Goal: Task Accomplishment & Management: Use online tool/utility

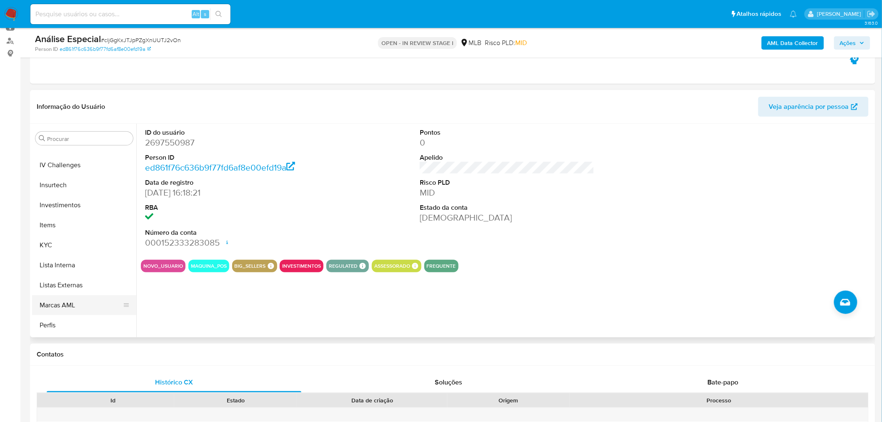
scroll to position [417, 0]
click at [68, 192] on button "KYC" at bounding box center [81, 202] width 98 height 20
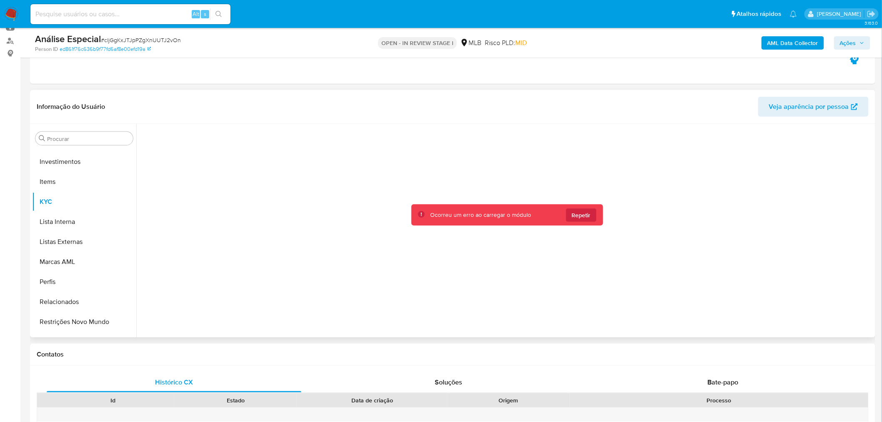
click at [582, 217] on span "Repetir" at bounding box center [581, 214] width 19 height 13
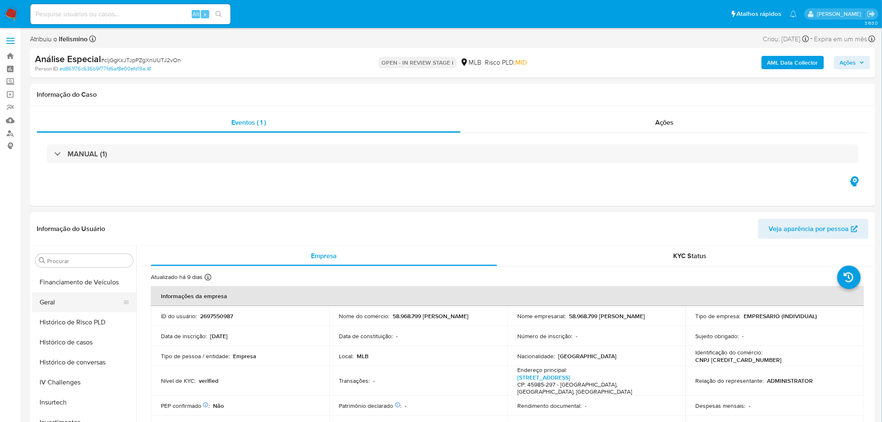
scroll to position [278, 0]
click at [80, 310] on button "Geral" at bounding box center [81, 303] width 98 height 20
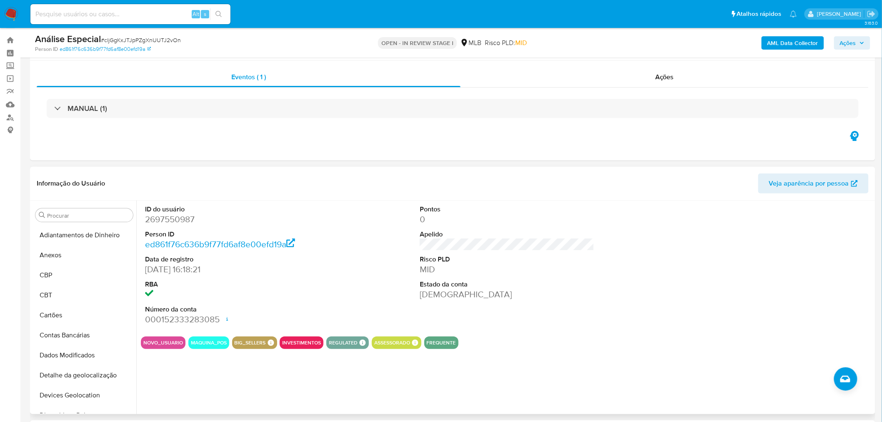
scroll to position [0, 0]
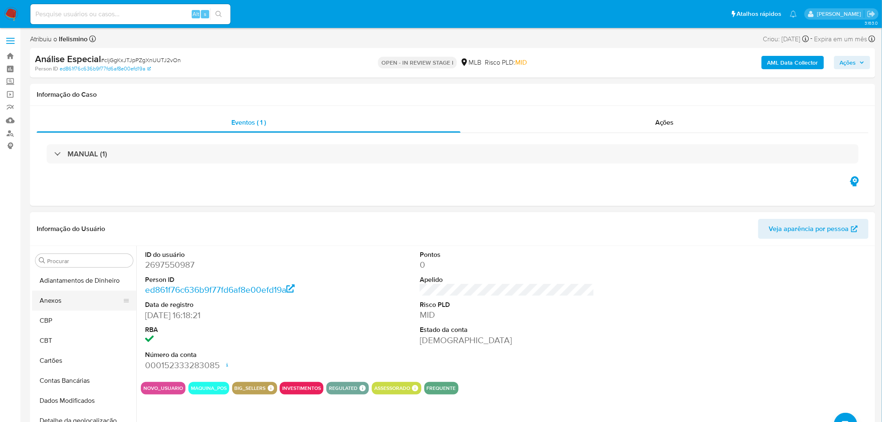
click at [73, 296] on button "Anexos" at bounding box center [81, 300] width 98 height 20
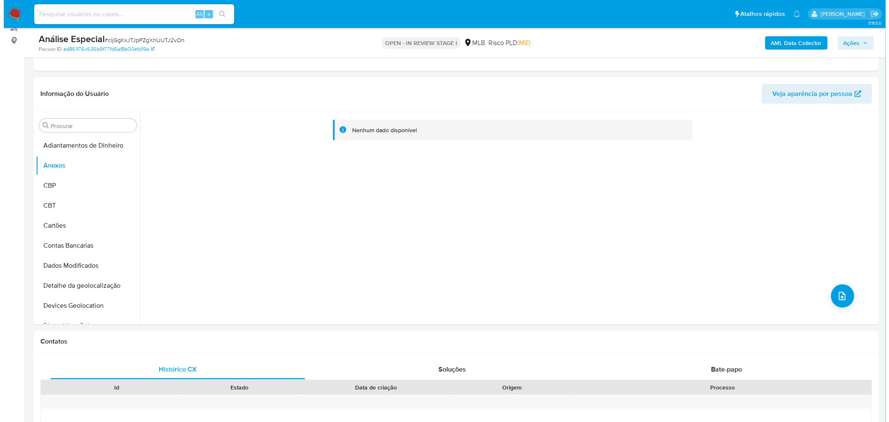
scroll to position [93, 0]
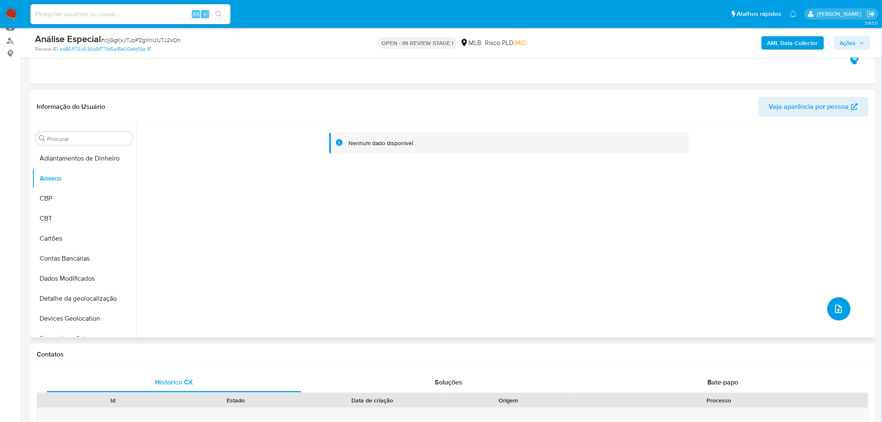
click at [846, 311] on button "upload-file" at bounding box center [838, 308] width 23 height 23
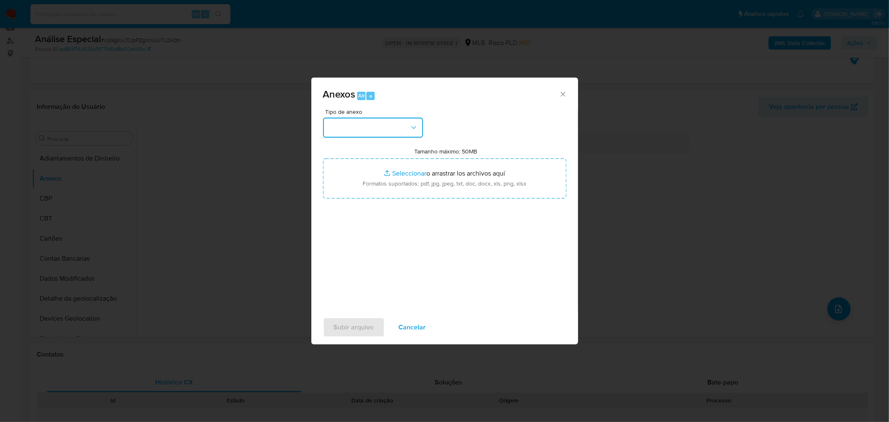
click at [339, 126] on button "button" at bounding box center [373, 128] width 100 height 20
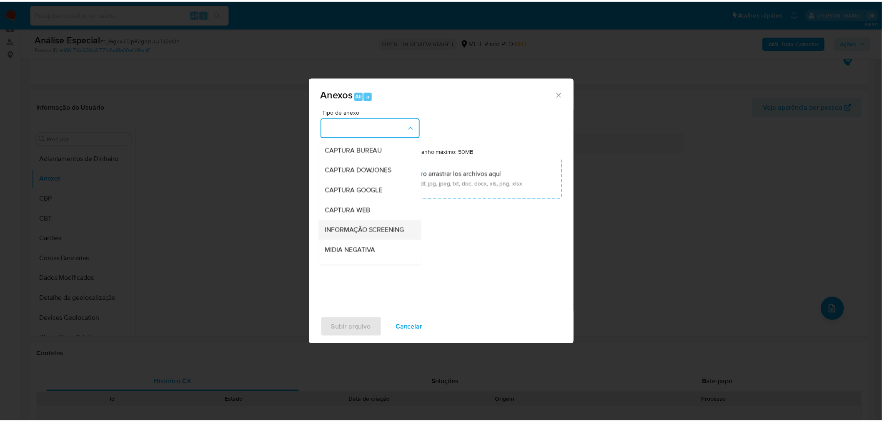
scroll to position [128, 0]
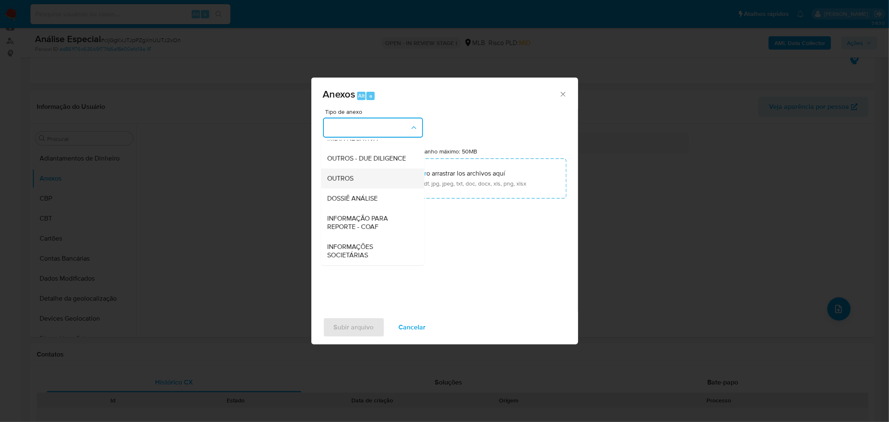
click at [352, 183] on div "OUTROS" at bounding box center [370, 178] width 85 height 20
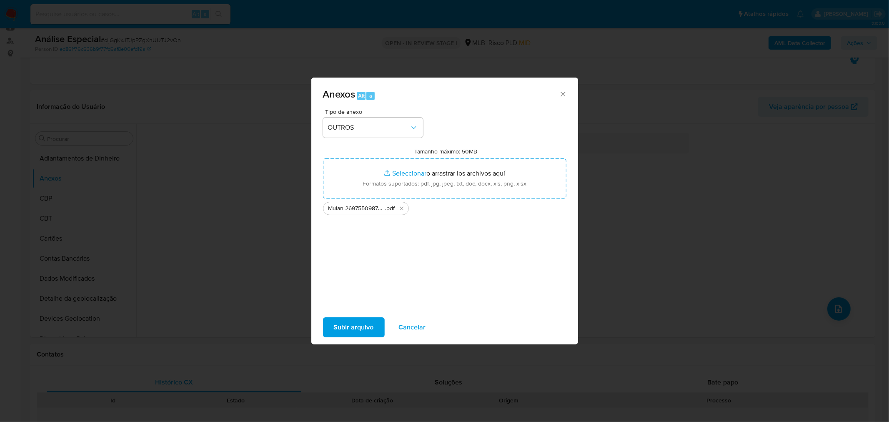
click at [369, 338] on div "Subir arquivo Cancelar" at bounding box center [444, 327] width 267 height 32
click at [365, 324] on span "Subir arquivo" at bounding box center [354, 327] width 40 height 18
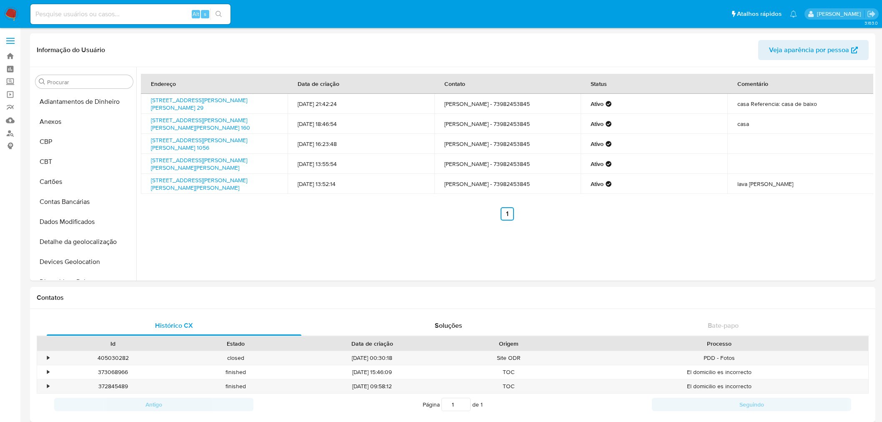
select select "10"
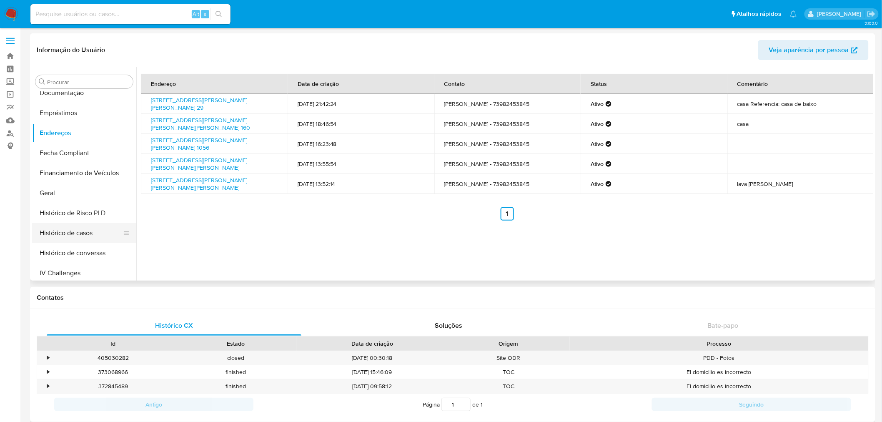
scroll to position [313, 0]
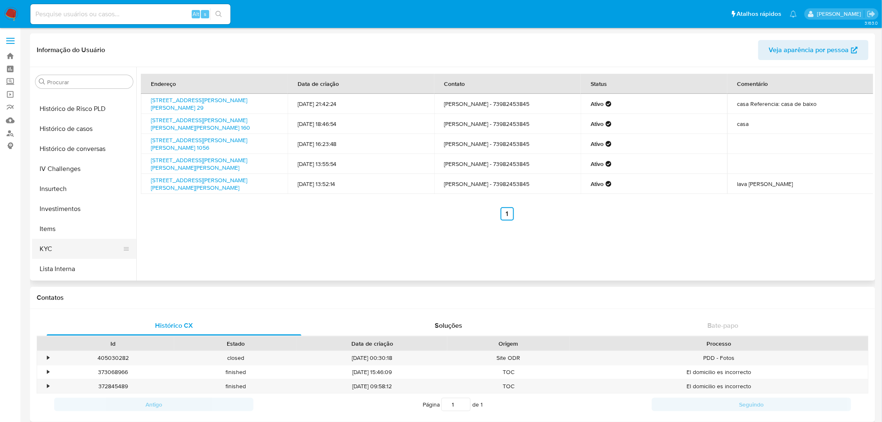
click at [42, 246] on button "KYC" at bounding box center [81, 249] width 98 height 20
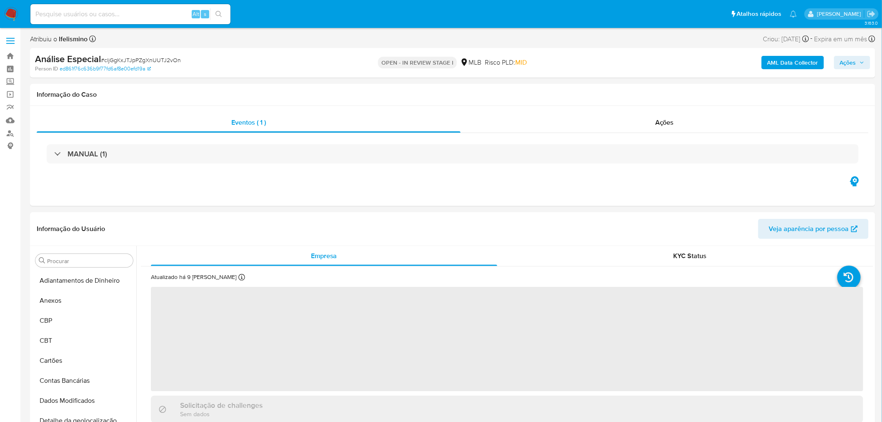
select select "10"
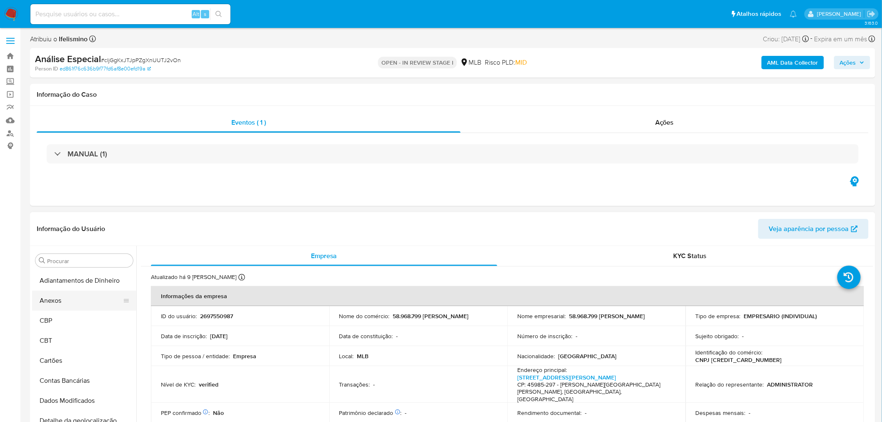
click at [59, 305] on button "Anexos" at bounding box center [81, 300] width 98 height 20
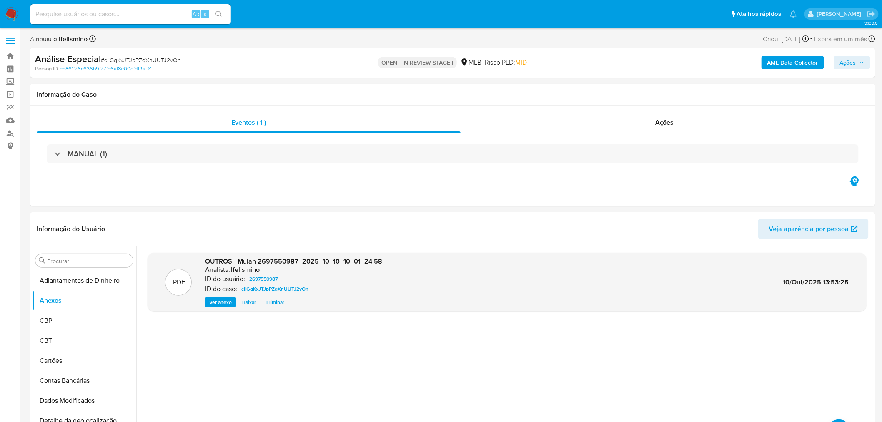
click at [798, 63] on b "AML Data Collector" at bounding box center [792, 62] width 51 height 13
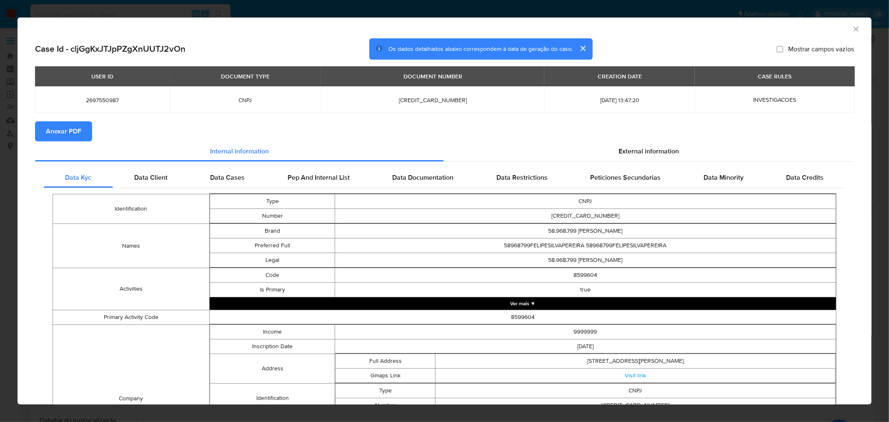
click at [65, 130] on span "Anexar PDF" at bounding box center [63, 131] width 35 height 18
click at [853, 30] on div "AML Data Collector" at bounding box center [445, 28] width 854 height 21
click at [852, 32] on icon "Fechar a janela" at bounding box center [856, 29] width 8 height 8
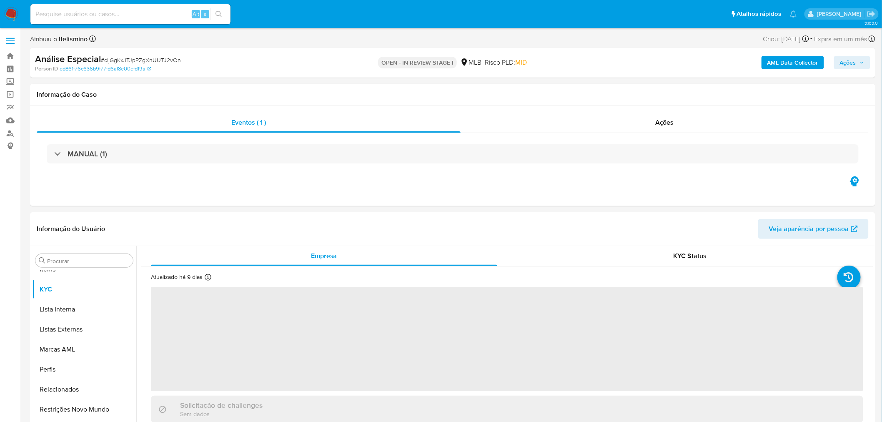
scroll to position [452, 0]
select select "10"
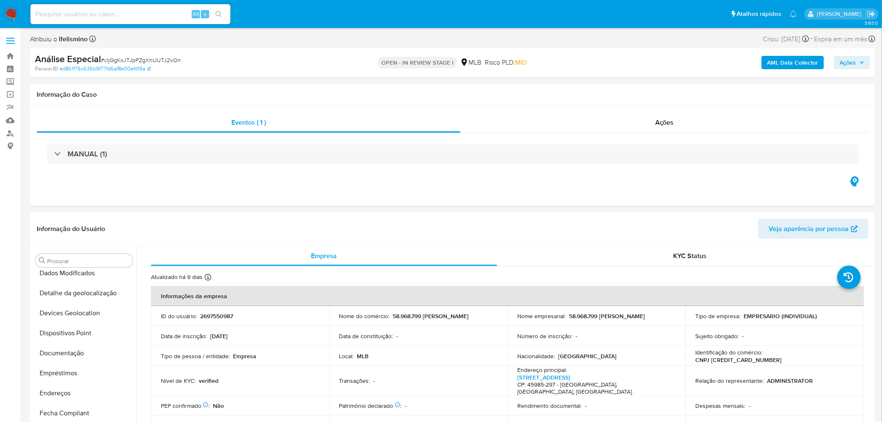
scroll to position [0, 0]
click at [73, 302] on button "Anexos" at bounding box center [81, 300] width 98 height 20
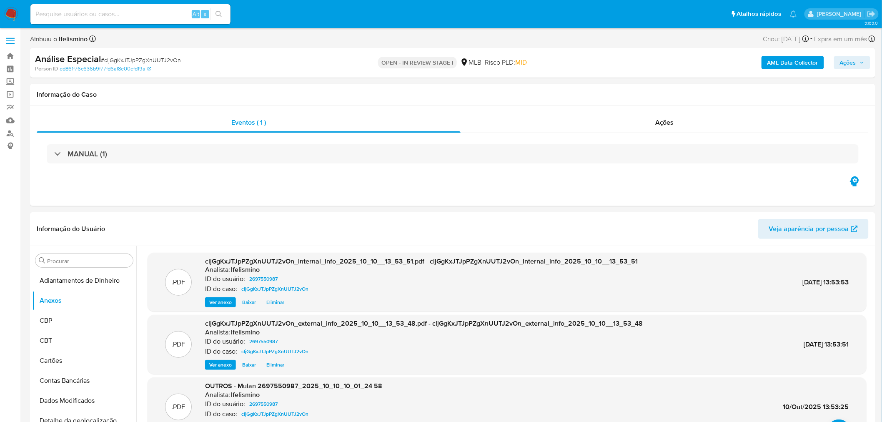
click at [780, 63] on b "AML Data Collector" at bounding box center [792, 62] width 51 height 13
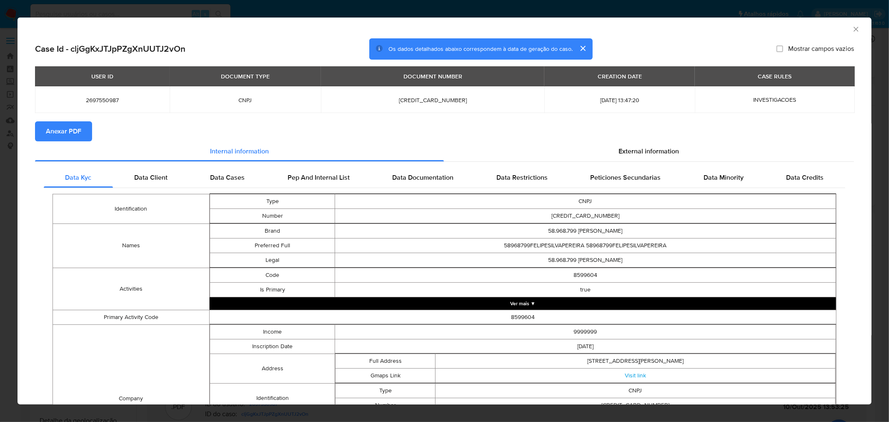
click at [181, 6] on div "AML Data Collector Case Id - cljGgKxJTJpPZgXnUUTJ2vOn Os dados detalhados abaix…" at bounding box center [444, 211] width 889 height 422
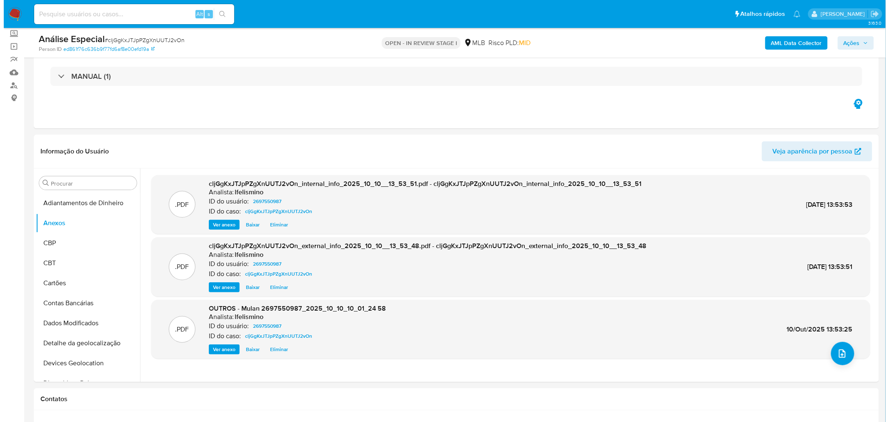
scroll to position [185, 0]
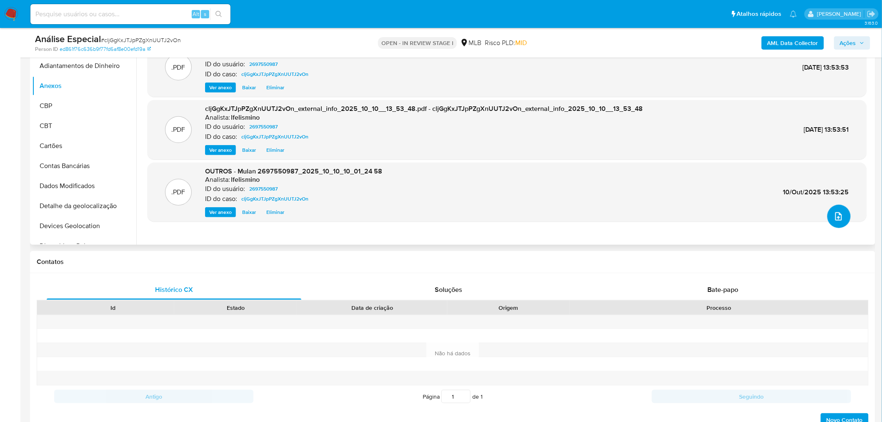
click at [836, 217] on icon "upload-file" at bounding box center [838, 216] width 10 height 10
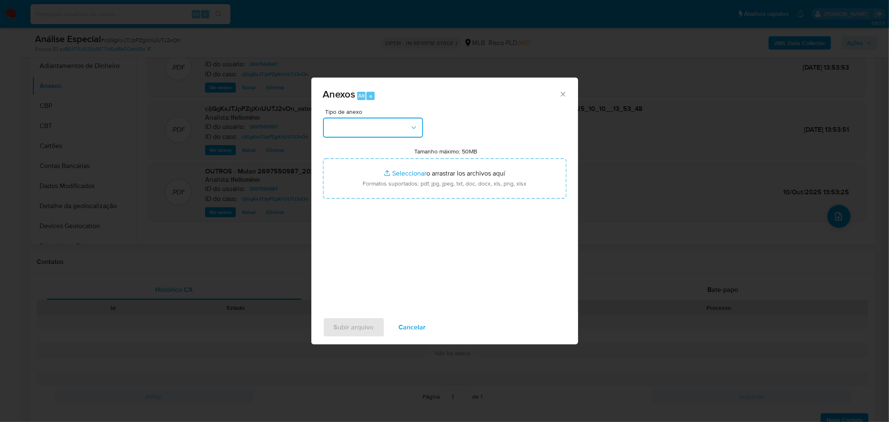
click at [380, 130] on button "button" at bounding box center [373, 128] width 100 height 20
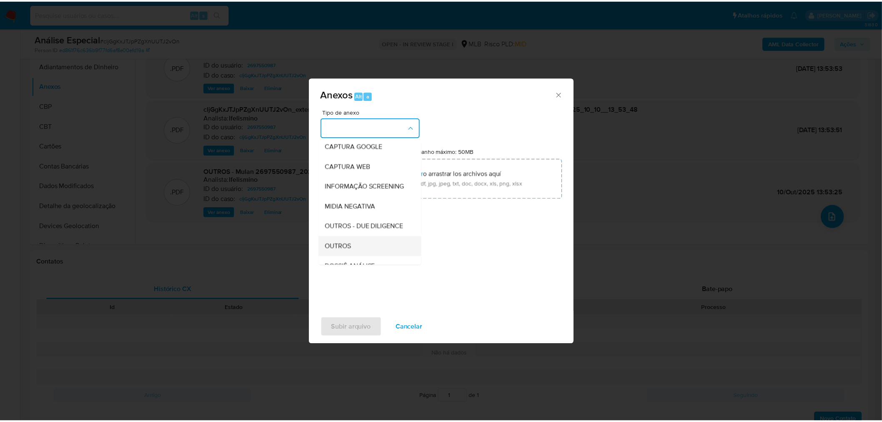
scroll to position [128, 0]
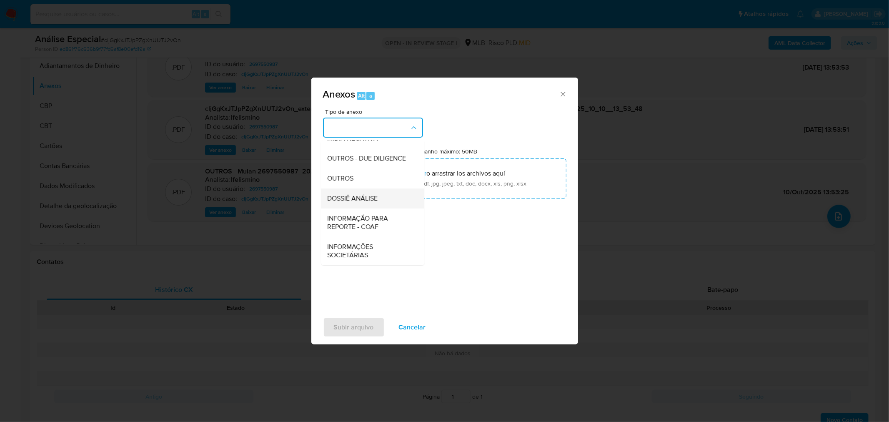
click at [383, 205] on div "DOSSIÊ ANÁLISE" at bounding box center [370, 198] width 85 height 20
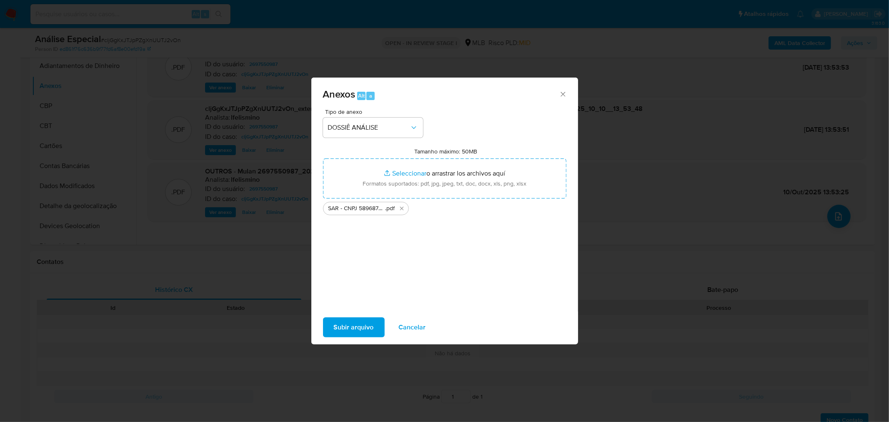
click at [361, 327] on span "Subir arquivo" at bounding box center [354, 327] width 40 height 18
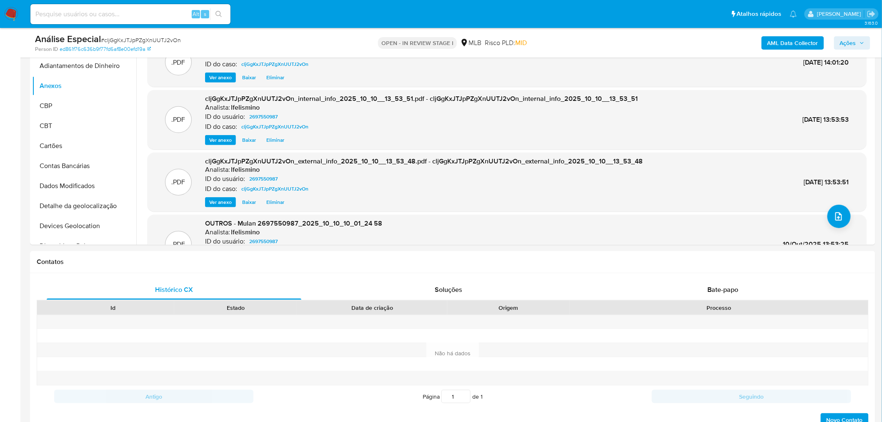
click at [119, 40] on span "# cljGgKxJTJpPZgXnUUTJ2vOn" at bounding box center [141, 40] width 80 height 8
copy span "cljGgKxJTJpPZgXnUUTJ2vOn"
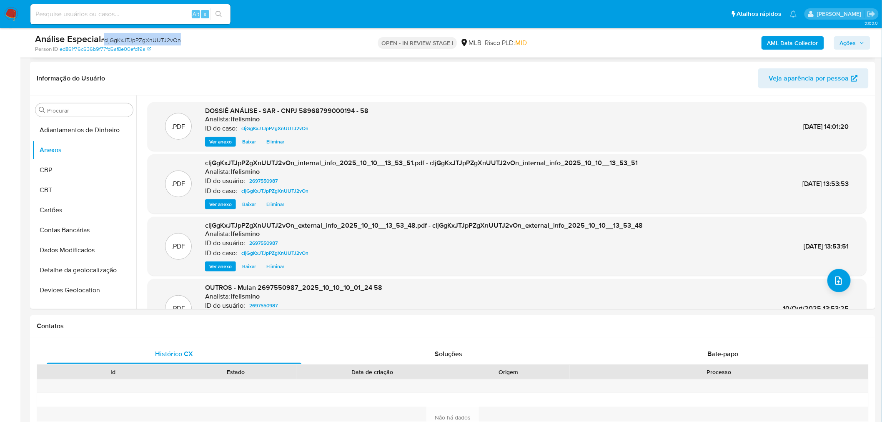
scroll to position [0, 0]
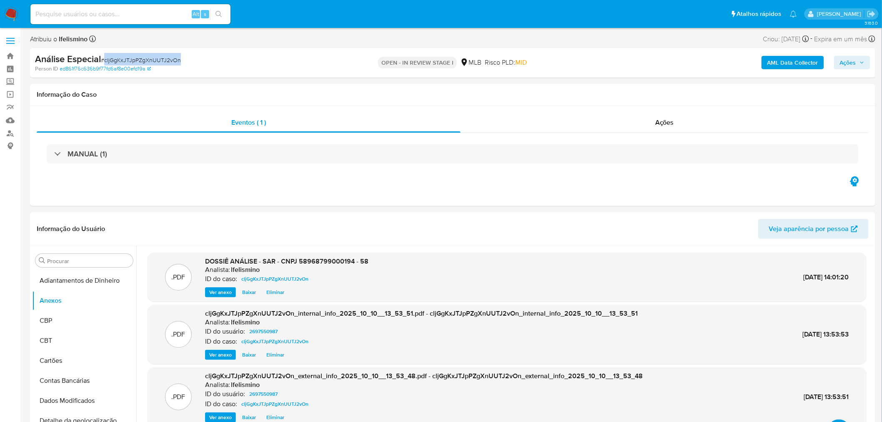
click at [135, 19] on div "Alt s" at bounding box center [130, 14] width 200 height 20
drag, startPoint x: 135, startPoint y: 19, endPoint x: 122, endPoint y: 13, distance: 14.5
click at [122, 13] on input at bounding box center [130, 14] width 200 height 11
paste input "6xTsJdZN3nfAwkmXbqXmG9hR"
type input "6xTsJdZN3nfAwkmXbqXmG9hR"
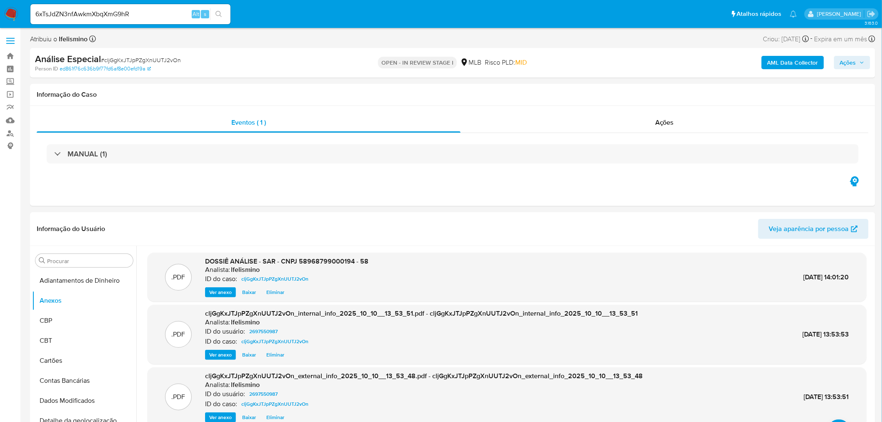
drag, startPoint x: 220, startPoint y: 9, endPoint x: 210, endPoint y: 45, distance: 36.7
click at [220, 10] on button "search-icon" at bounding box center [218, 14] width 17 height 12
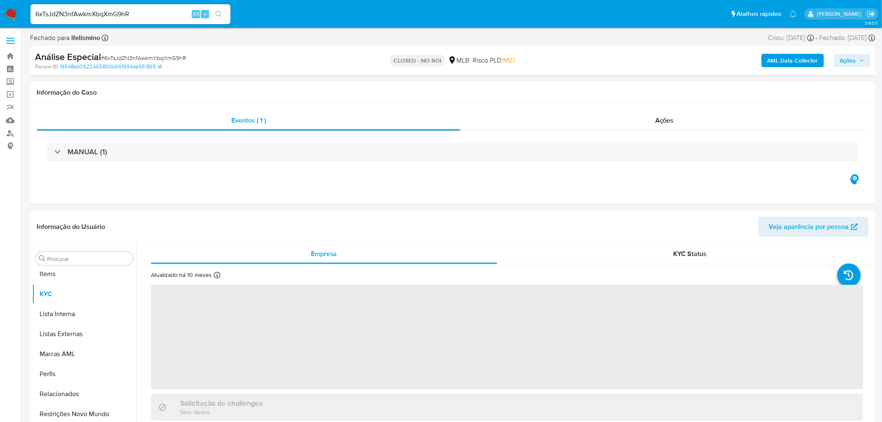
scroll to position [452, 0]
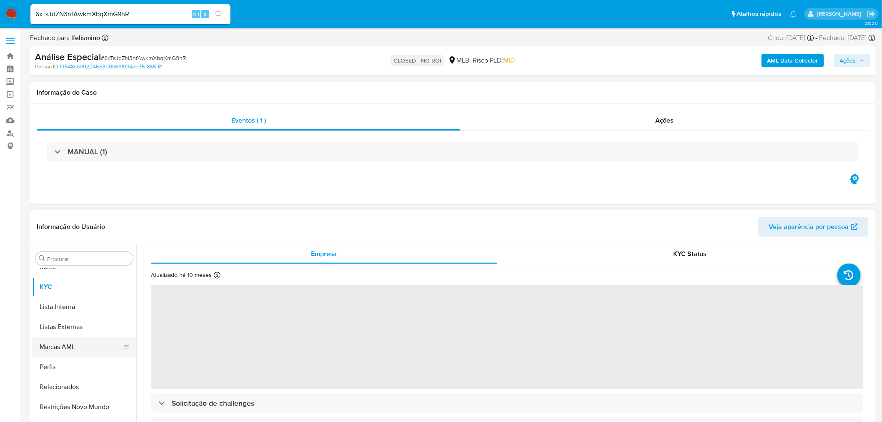
select select "10"
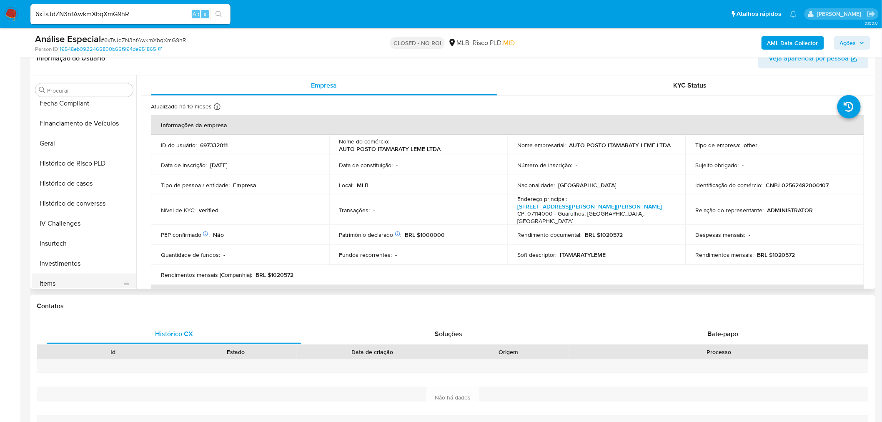
scroll to position [220, 0]
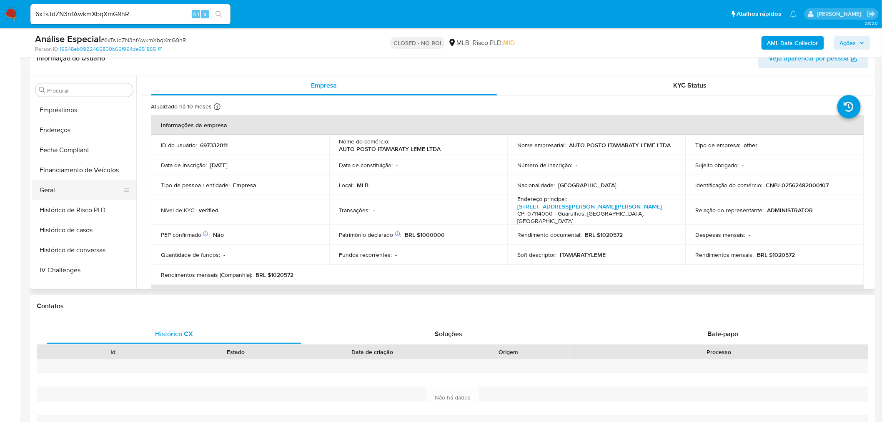
click at [67, 188] on button "Geral" at bounding box center [81, 190] width 98 height 20
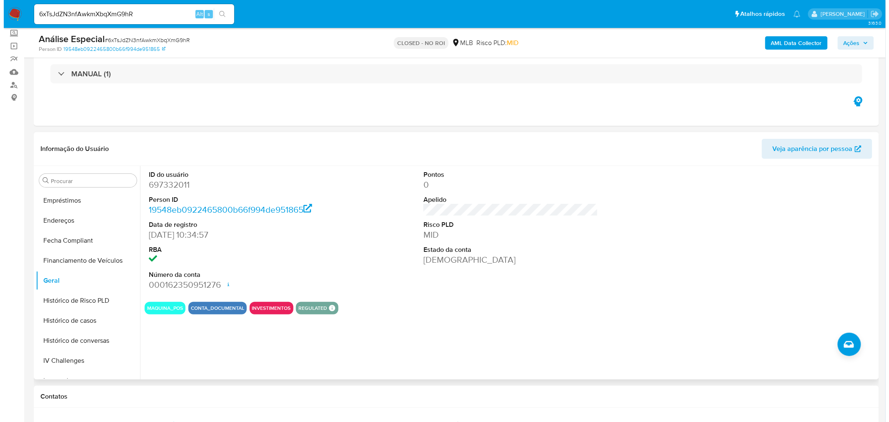
scroll to position [46, 0]
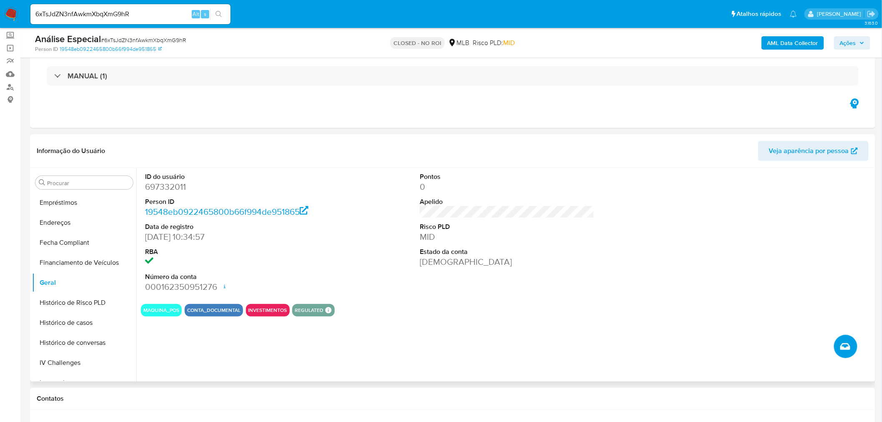
click at [846, 350] on icon "Criar caso manual" at bounding box center [845, 346] width 10 height 10
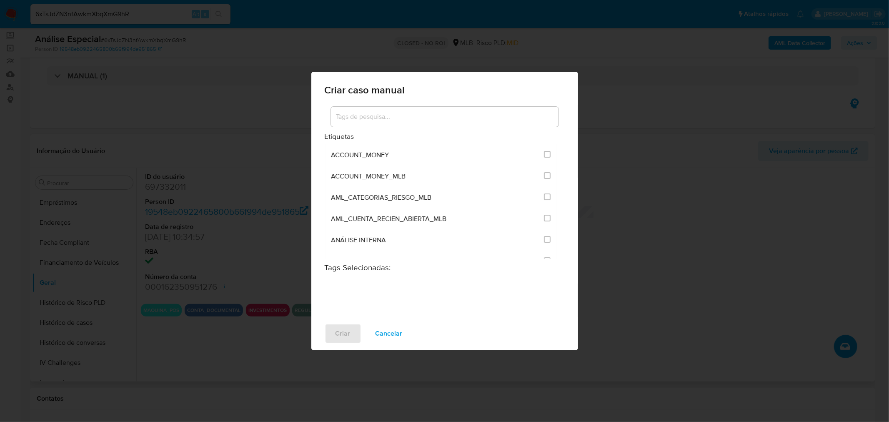
click at [407, 118] on input at bounding box center [445, 116] width 228 height 11
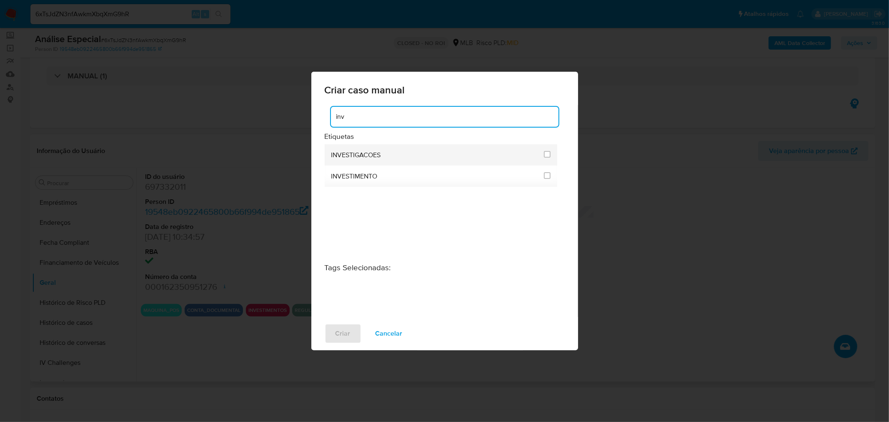
type input "inv"
drag, startPoint x: 349, startPoint y: 153, endPoint x: 365, endPoint y: 153, distance: 15.8
click at [349, 153] on span "INVESTIGACOES" at bounding box center [356, 155] width 50 height 8
click at [551, 155] on li "INVESTIGACOES" at bounding box center [441, 154] width 233 height 21
click at [548, 152] on input "2067" at bounding box center [547, 154] width 7 height 7
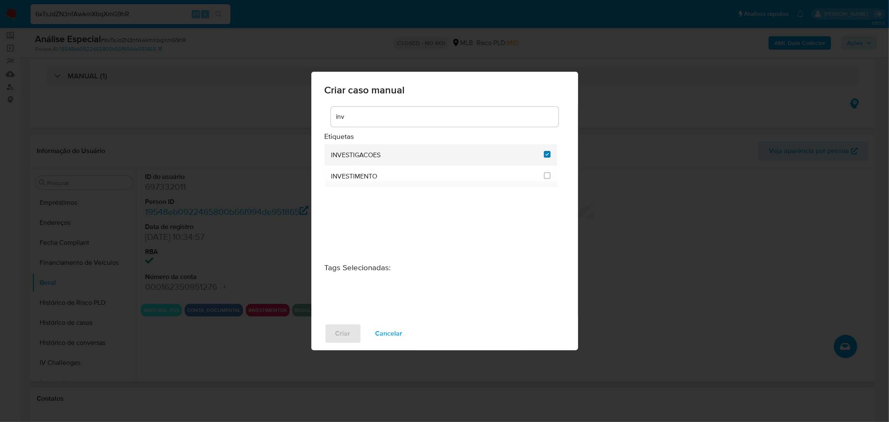
checkbox input "true"
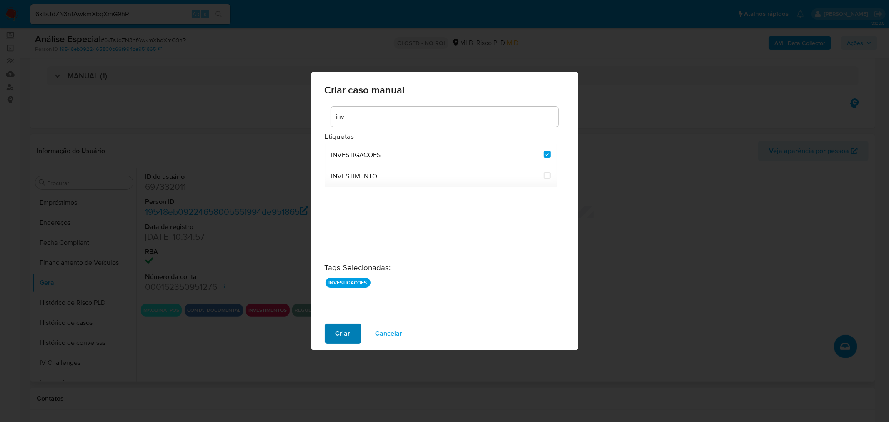
click at [340, 330] on span "Criar" at bounding box center [342, 333] width 15 height 18
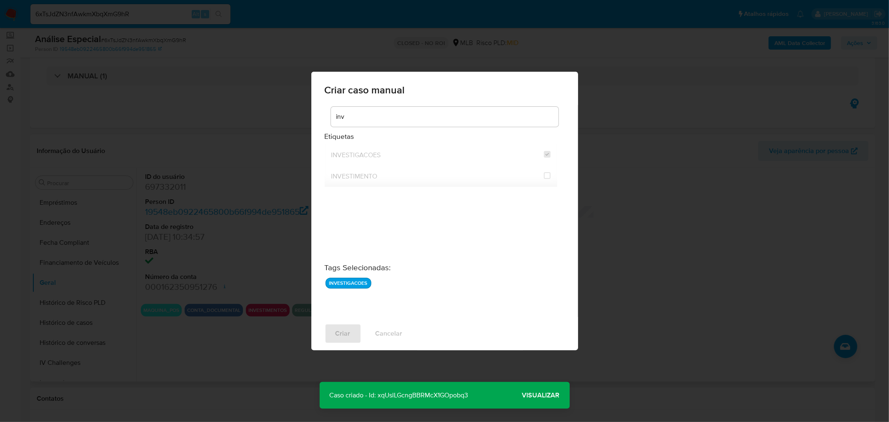
click at [535, 395] on span "Visualizar" at bounding box center [541, 395] width 38 height 0
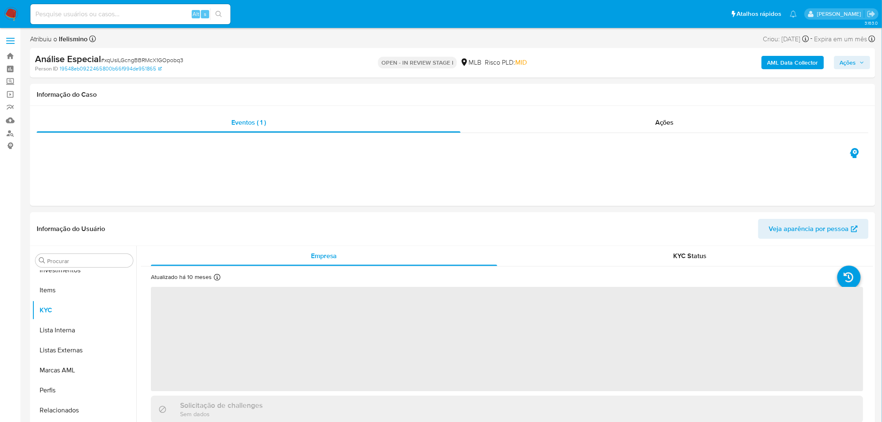
scroll to position [452, 0]
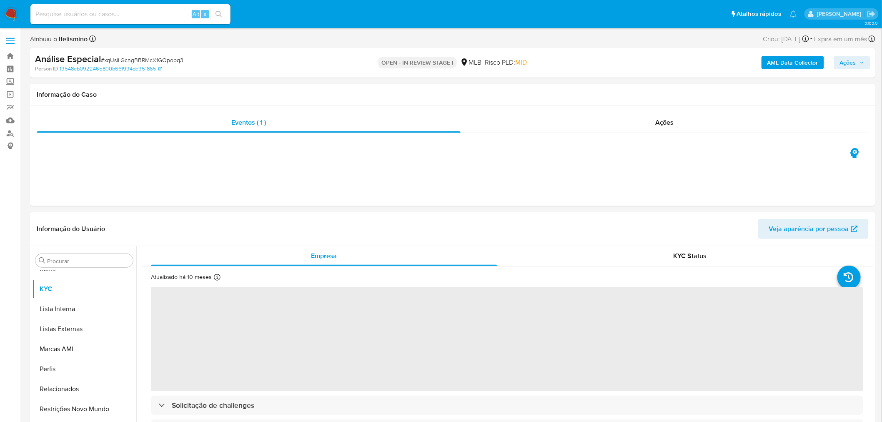
select select "10"
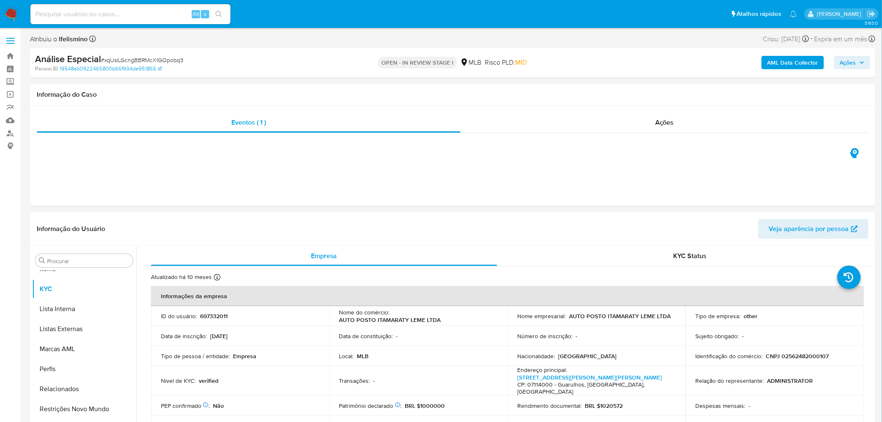
click at [170, 9] on input at bounding box center [130, 14] width 200 height 11
paste input "loJJl8I3N7CvdG5M0CRFL3Ln"
type input "loJJl8I3N7CvdG5M0CRFL3Ln"
drag, startPoint x: 221, startPoint y: 15, endPoint x: 222, endPoint y: 67, distance: 51.7
click at [221, 15] on icon "search-icon" at bounding box center [218, 14] width 7 height 7
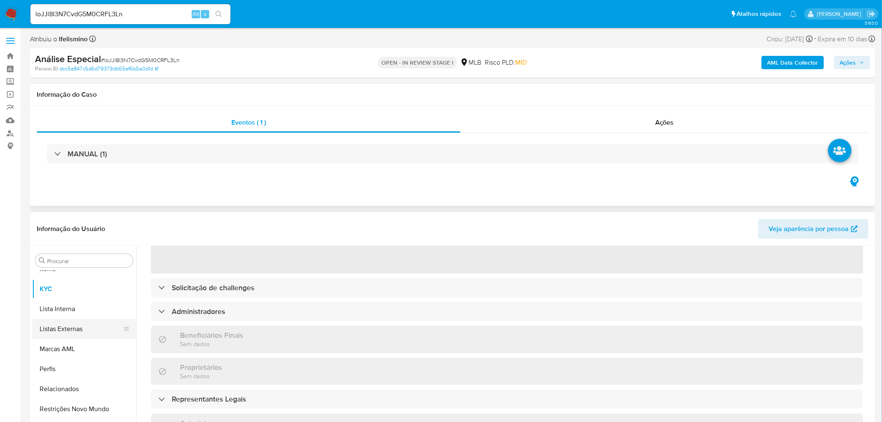
scroll to position [185, 0]
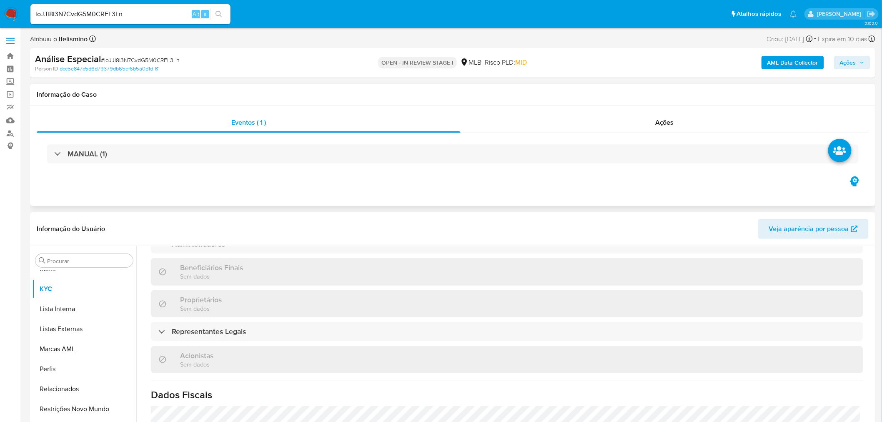
select select "10"
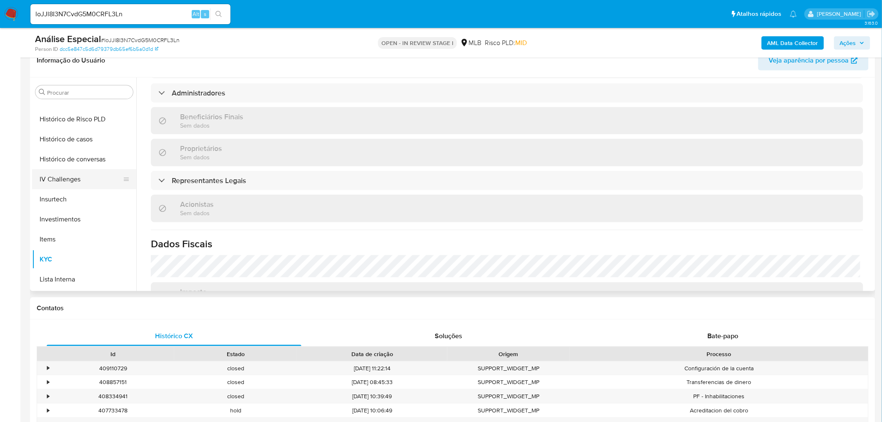
scroll to position [220, 0]
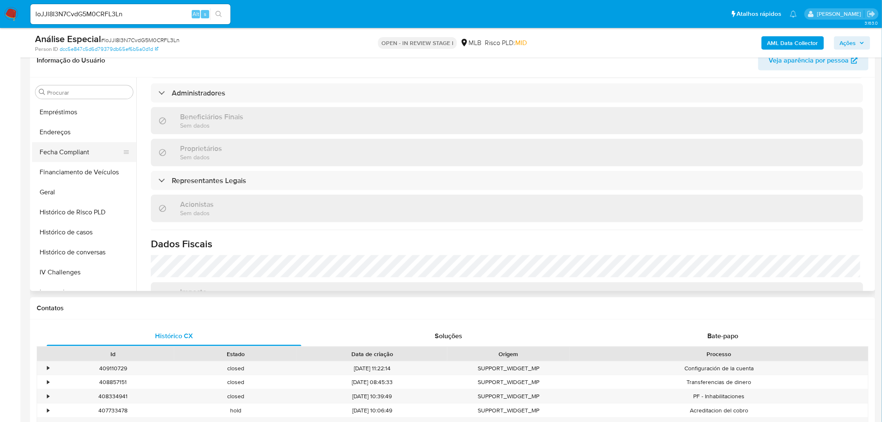
click at [87, 155] on button "Fecha Compliant" at bounding box center [81, 152] width 98 height 20
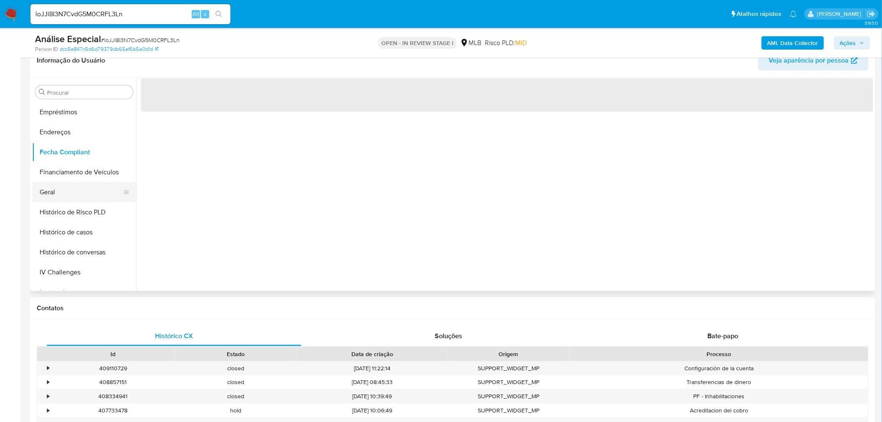
click at [57, 193] on button "Geral" at bounding box center [81, 192] width 98 height 20
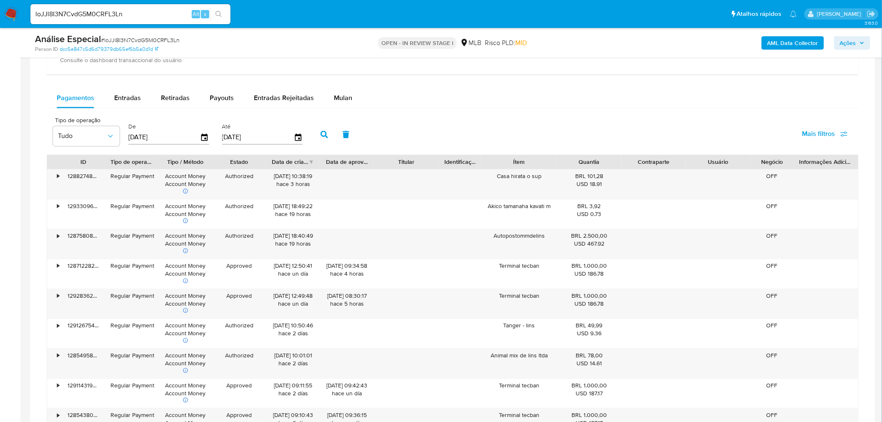
scroll to position [648, 0]
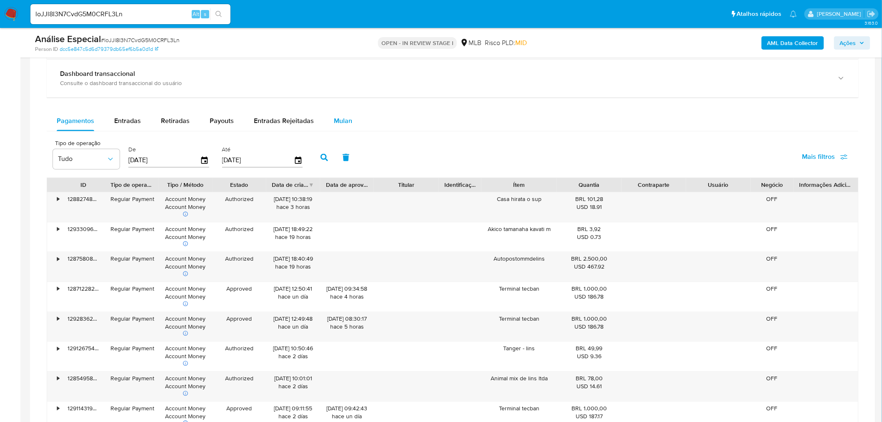
click at [343, 118] on span "Mulan" at bounding box center [343, 121] width 18 height 10
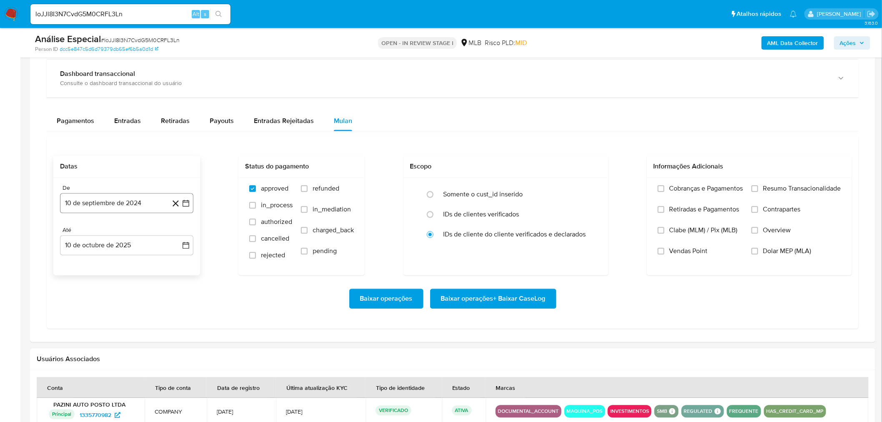
click at [112, 205] on button "10 de septiembre de 2024" at bounding box center [126, 203] width 133 height 20
click at [128, 232] on span "septiembre 2024" at bounding box center [122, 233] width 51 height 8
click at [174, 234] on icon "Año siguiente" at bounding box center [177, 233] width 10 height 10
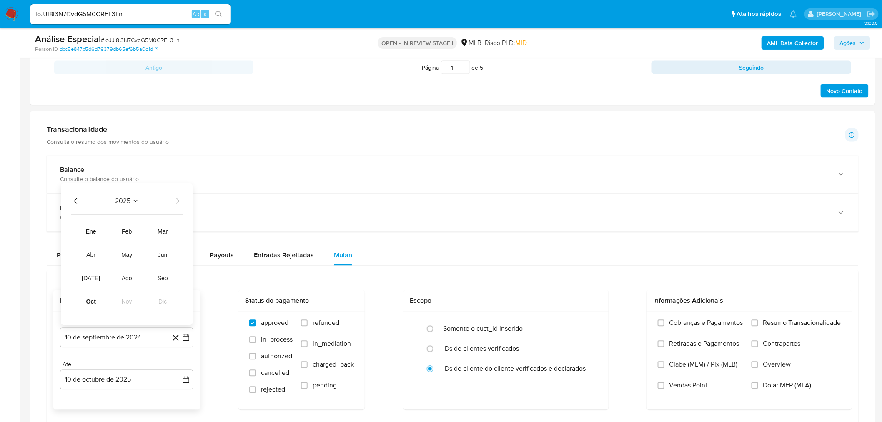
scroll to position [602, 0]
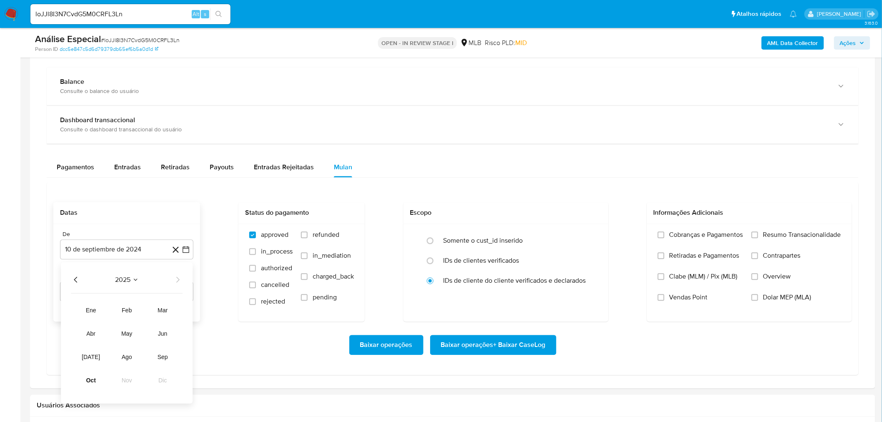
click at [76, 277] on icon "Año anterior" at bounding box center [76, 280] width 10 height 10
click at [99, 380] on button "oct" at bounding box center [90, 379] width 23 height 13
click at [178, 315] on button "1" at bounding box center [176, 310] width 13 height 13
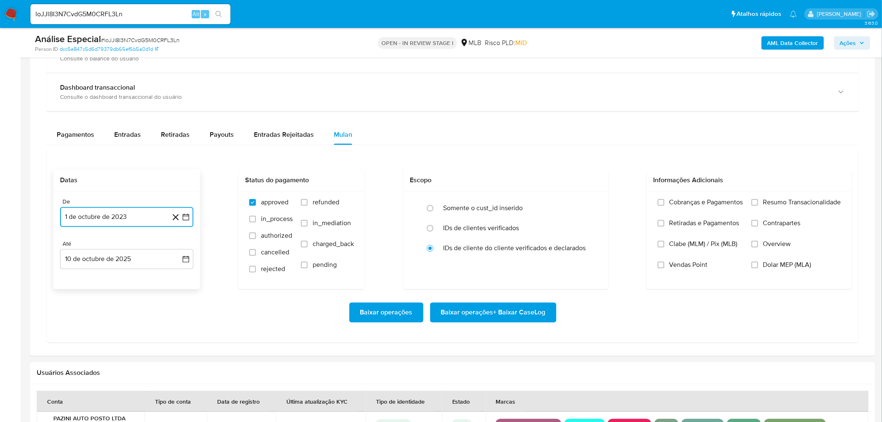
scroll to position [694, 0]
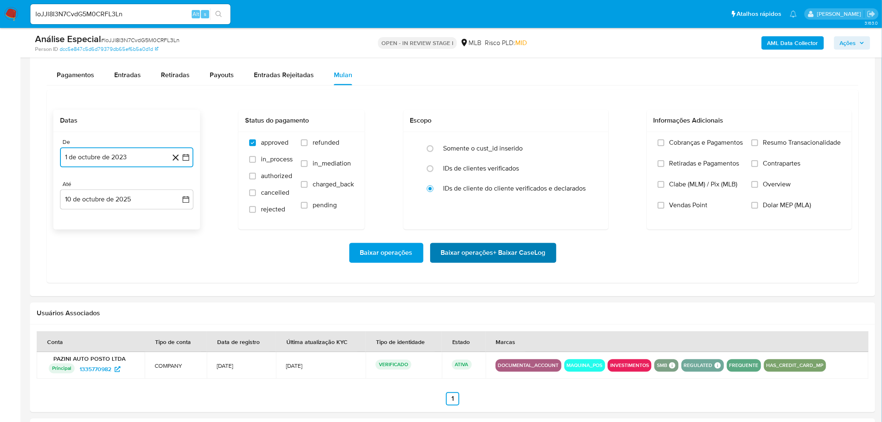
click at [459, 261] on span "Baixar operações + Baixar CaseLog" at bounding box center [493, 252] width 105 height 18
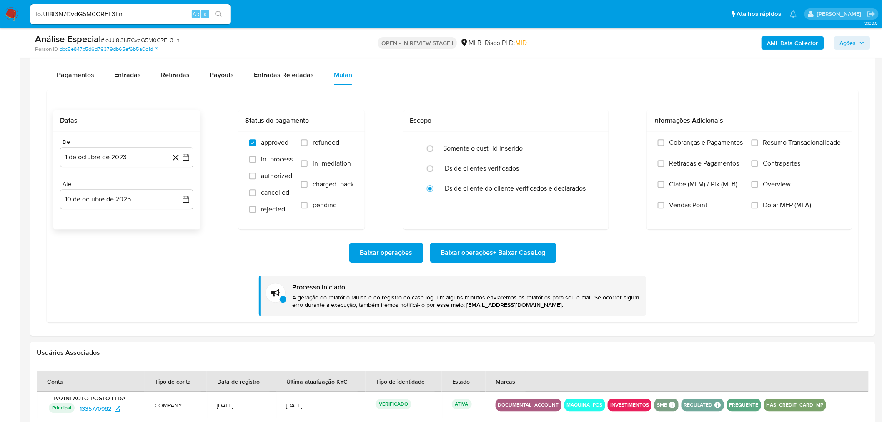
click at [88, 6] on div "loJJl8I3N7CvdG5M0CRFL3Ln Alt s" at bounding box center [130, 14] width 200 height 20
click at [83, 10] on input "loJJl8I3N7CvdG5M0CRFL3Ln" at bounding box center [130, 14] width 200 height 11
paste input "6GrEmQyiXYdVuc44cIP649L6"
type input "6GrEmQyiXYdVuc44cIP649L6"
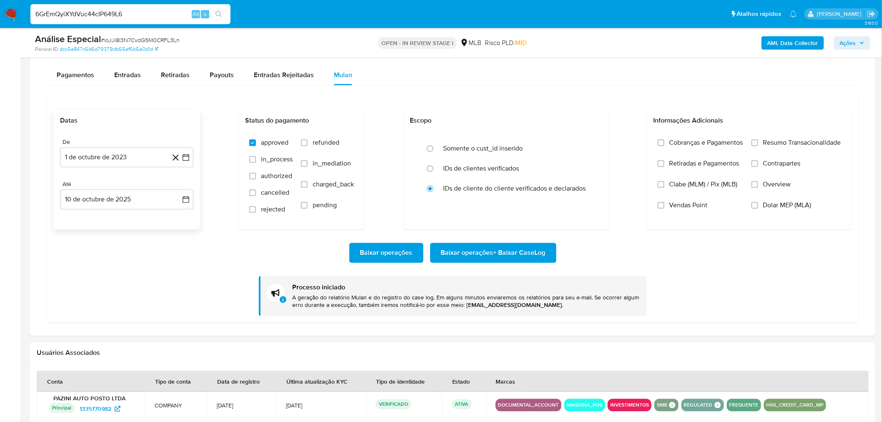
click at [217, 13] on icon "search-icon" at bounding box center [218, 14] width 7 height 7
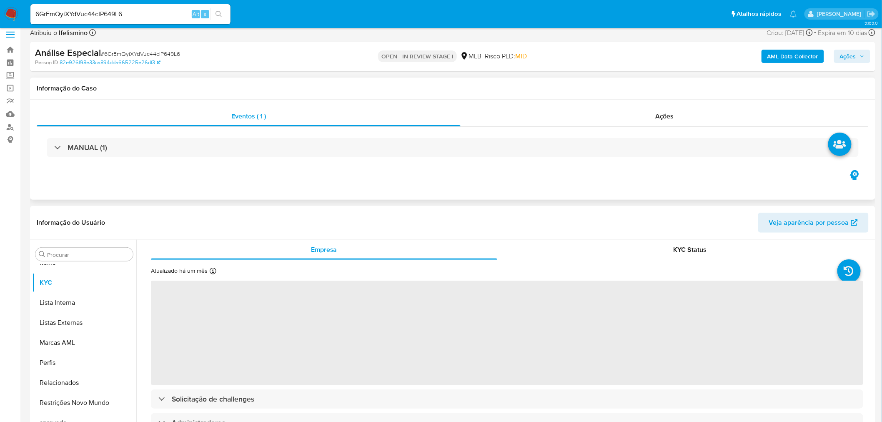
scroll to position [185, 0]
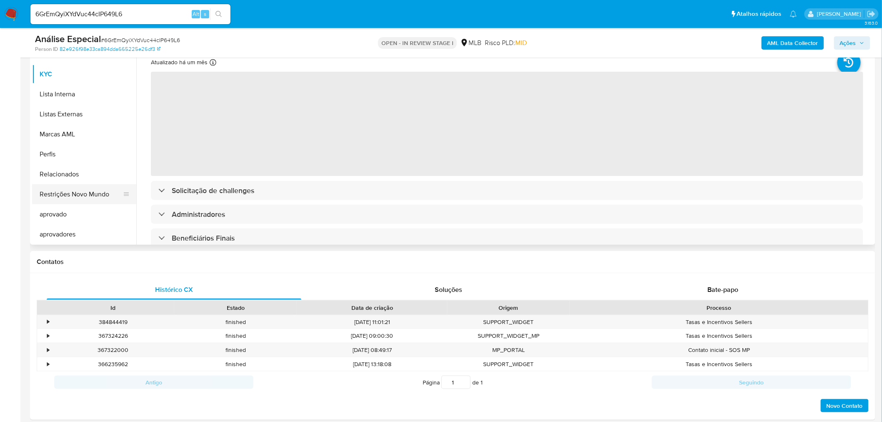
select select "10"
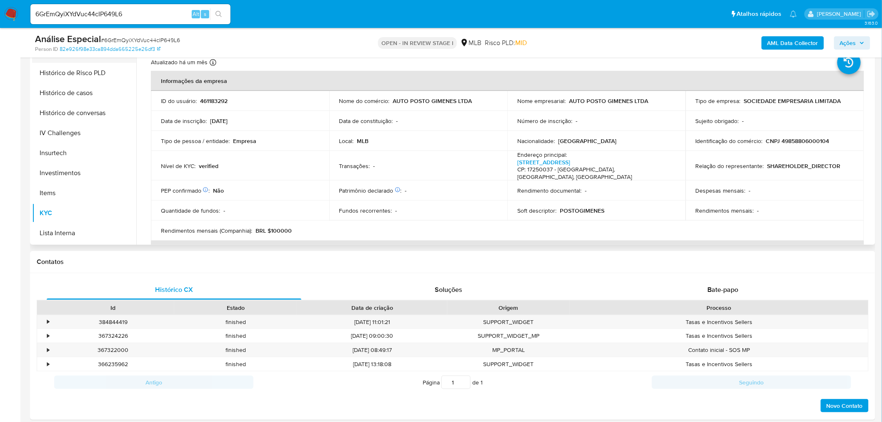
scroll to position [220, 0]
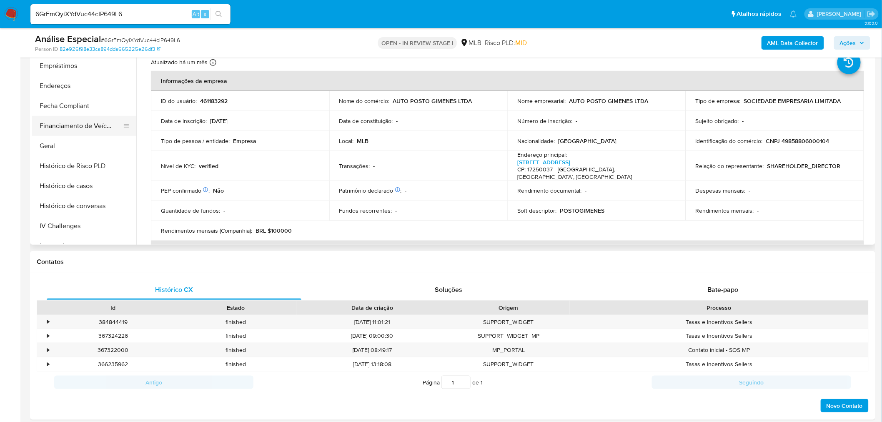
click at [59, 113] on button "Fecha Compliant" at bounding box center [84, 106] width 104 height 20
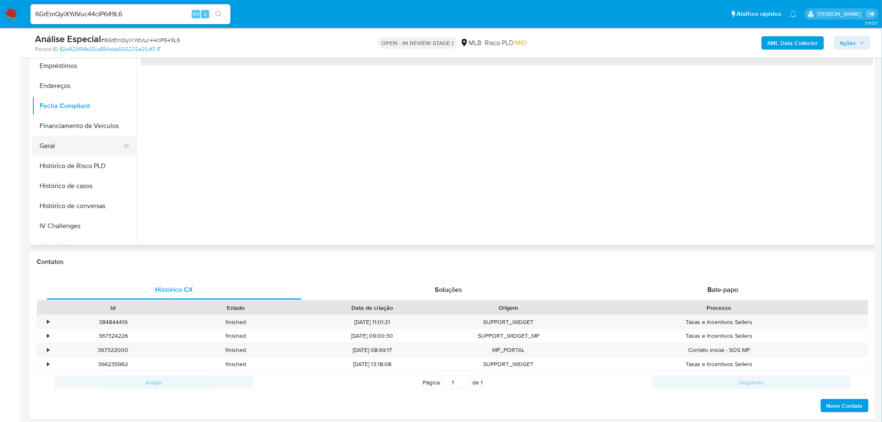
click at [38, 139] on button "Geral" at bounding box center [81, 146] width 98 height 20
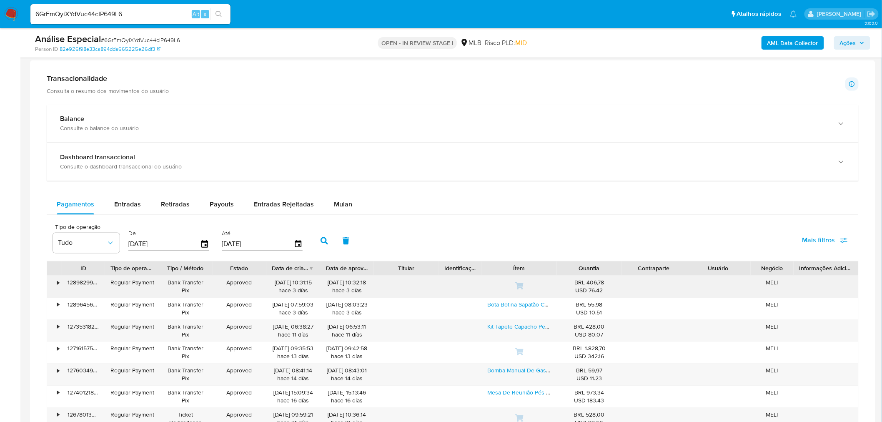
scroll to position [555, 0]
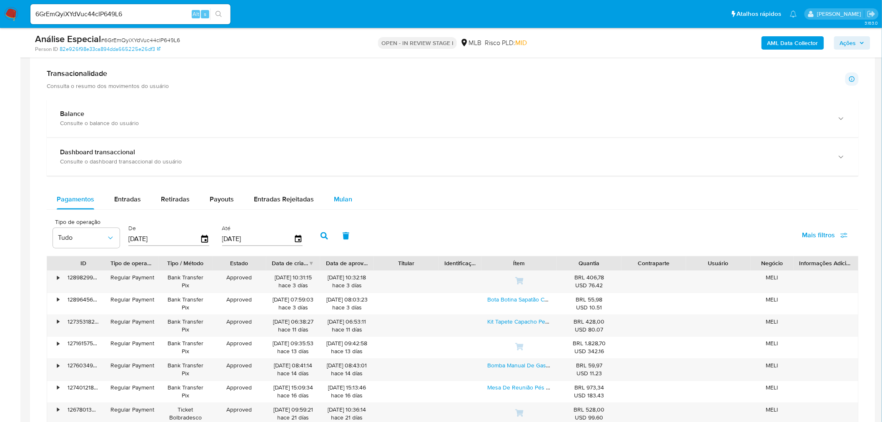
click at [328, 201] on button "Mulan" at bounding box center [343, 200] width 38 height 20
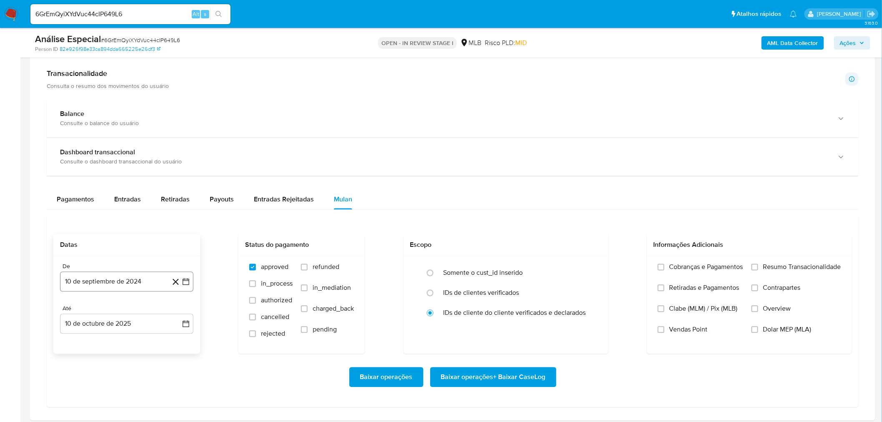
click at [126, 290] on button "10 de septiembre de 2024" at bounding box center [126, 282] width 133 height 20
click at [132, 138] on span "septiembre 2024" at bounding box center [122, 138] width 51 height 8
click at [75, 143] on icon "Año anterior" at bounding box center [74, 146] width 3 height 6
click at [118, 153] on div "2023 2023 ene feb mar abr may jun [DATE] ago sep oct nov dic" at bounding box center [126, 198] width 132 height 141
click at [123, 147] on span "2023" at bounding box center [121, 145] width 15 height 8
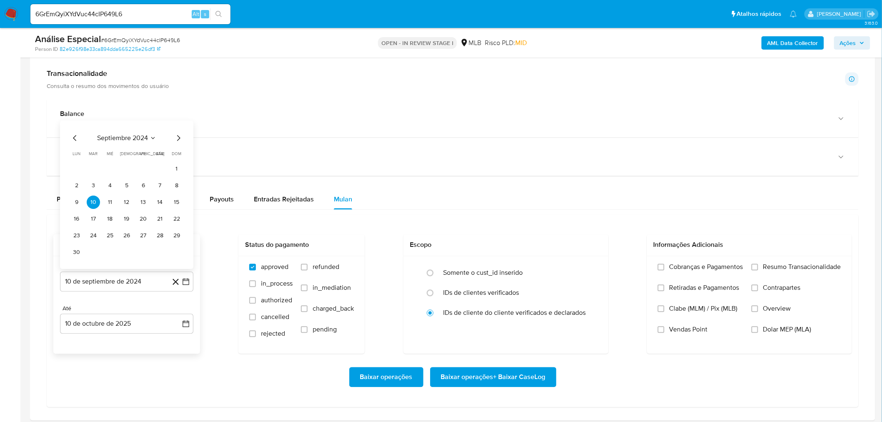
click at [77, 142] on icon "Mes anterior" at bounding box center [75, 138] width 10 height 10
click at [123, 154] on span "agosto 2024" at bounding box center [123, 155] width 38 height 8
click at [74, 147] on icon "Año anterior" at bounding box center [74, 146] width 3 height 6
click at [84, 245] on button "oct" at bounding box center [89, 245] width 23 height 13
click at [173, 170] on button "1" at bounding box center [176, 169] width 13 height 13
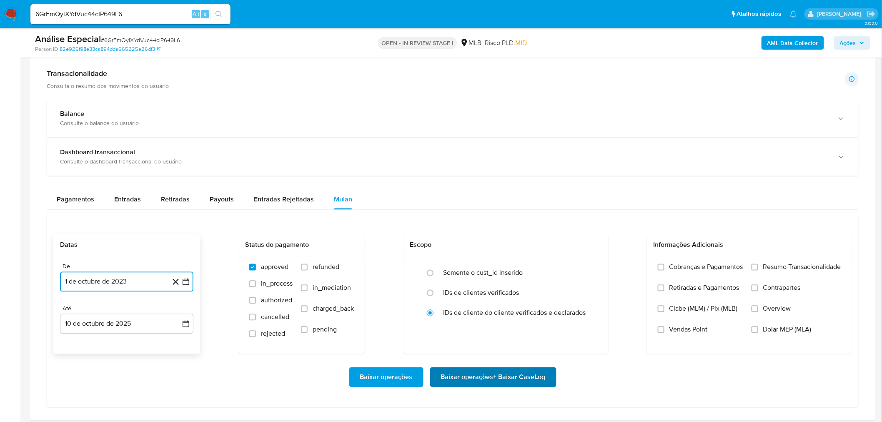
click at [505, 384] on span "Baixar operações + Baixar CaseLog" at bounding box center [493, 377] width 105 height 18
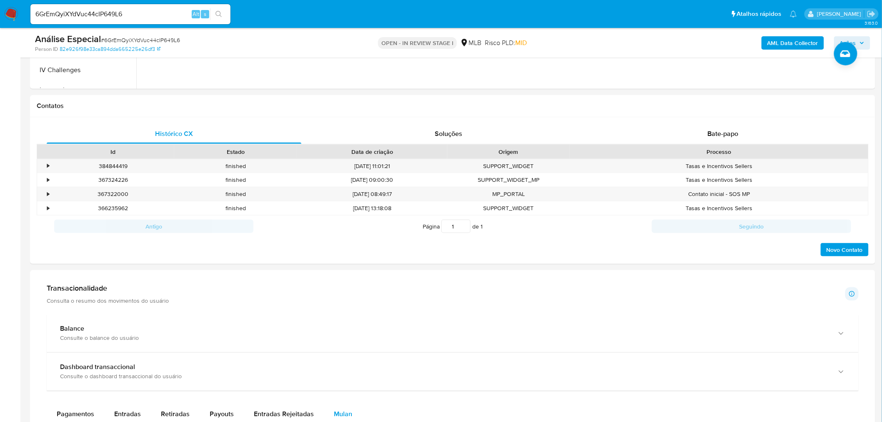
scroll to position [324, 0]
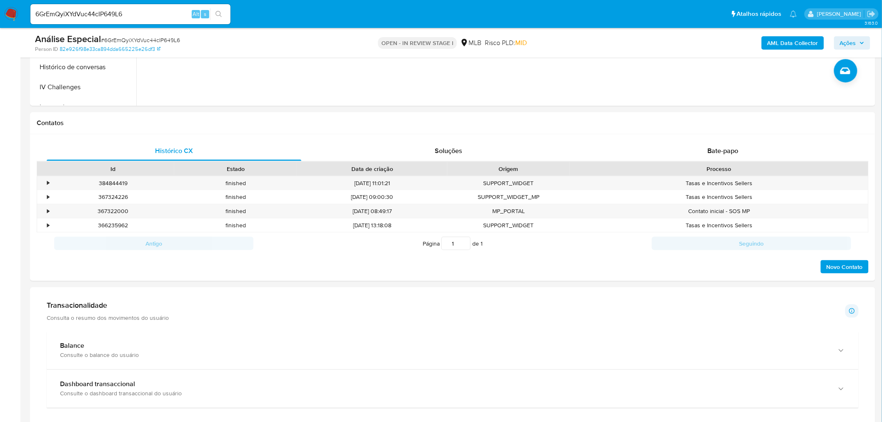
click at [123, 15] on input "6GrEmQyiXYdVuc44cIP649L6" at bounding box center [130, 14] width 200 height 11
drag, startPoint x: 123, startPoint y: 15, endPoint x: 103, endPoint y: 11, distance: 20.0
click at [103, 11] on input "6GrEmQyiXYdVuc44cIP649L6" at bounding box center [130, 14] width 200 height 11
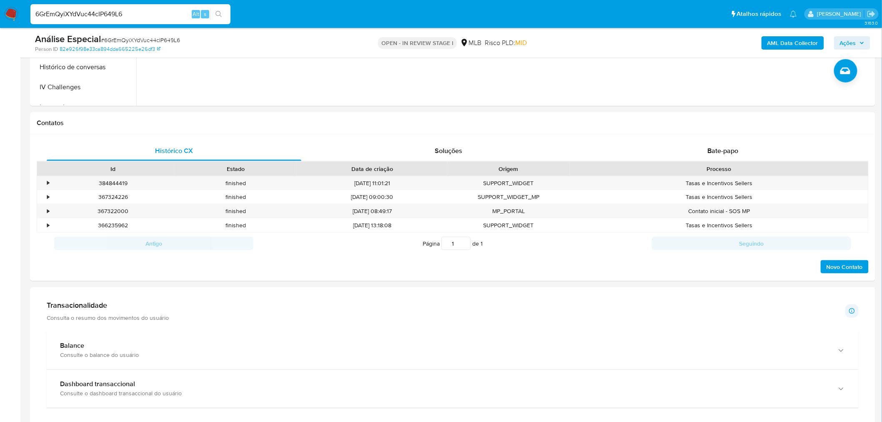
paste input "xTsJdZN3nfAwkmXbqXmG9hR"
type input "6xTsJdZN3nfAwkmXbqXmG9hR"
click at [218, 10] on button "search-icon" at bounding box center [218, 14] width 17 height 12
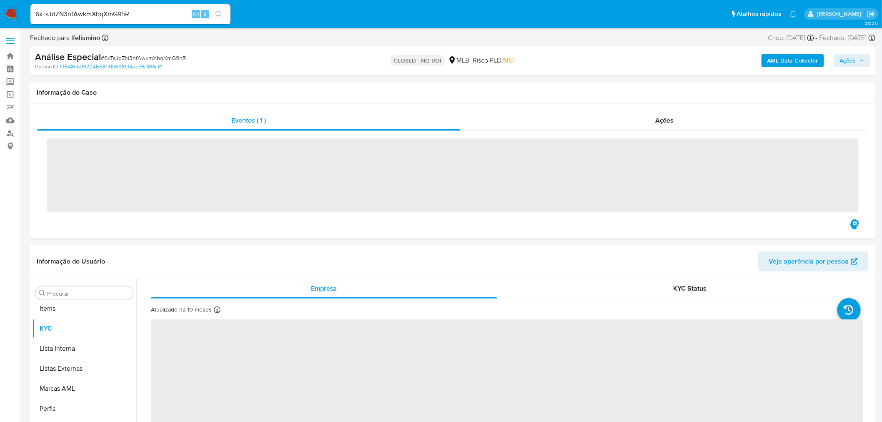
scroll to position [452, 0]
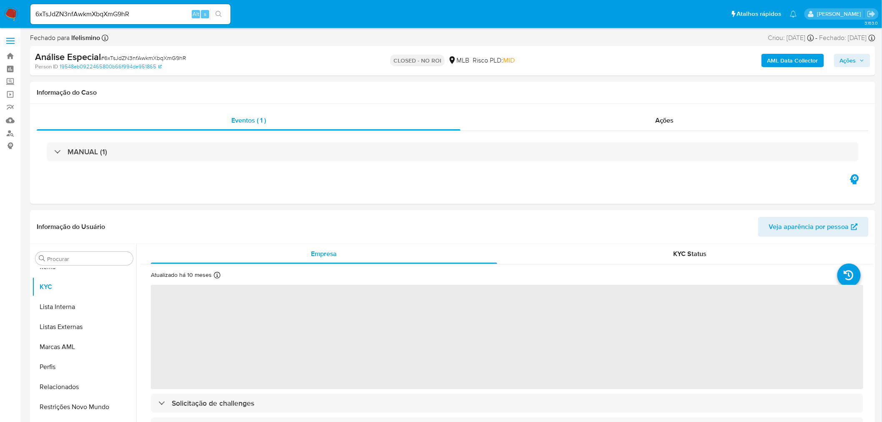
select select "10"
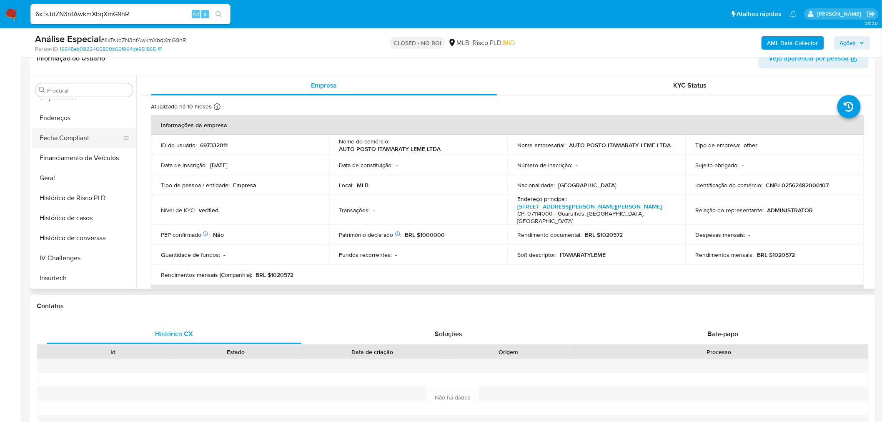
scroll to position [220, 0]
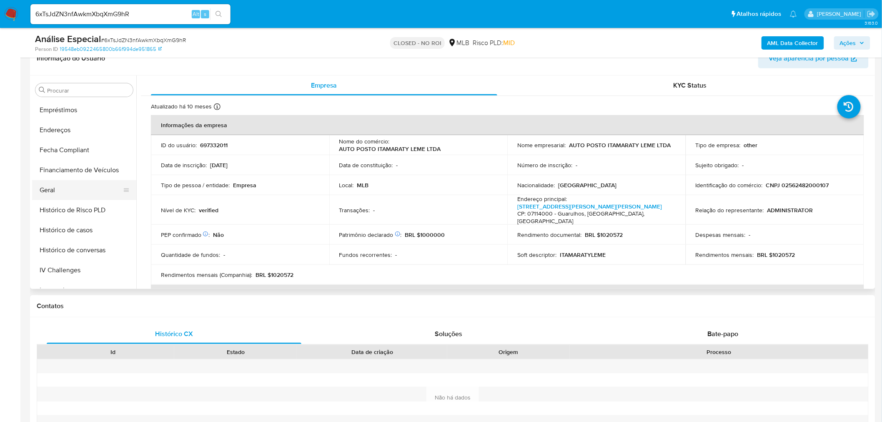
click at [65, 185] on button "Geral" at bounding box center [81, 190] width 98 height 20
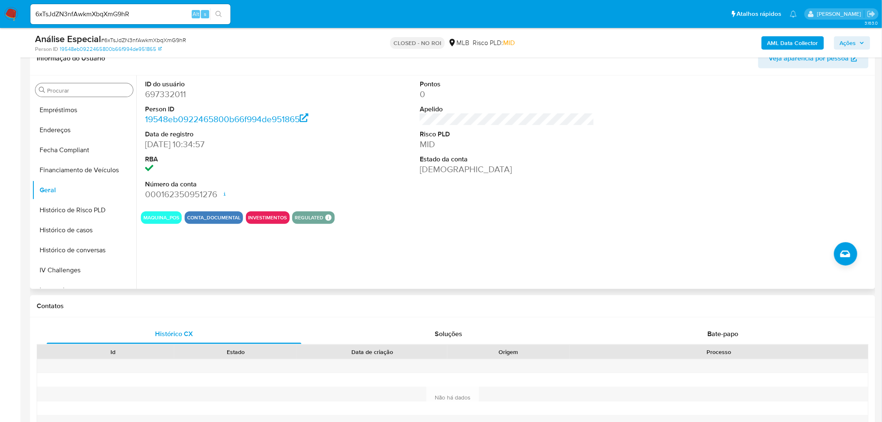
click at [100, 94] on input "Procurar" at bounding box center [88, 91] width 83 height 8
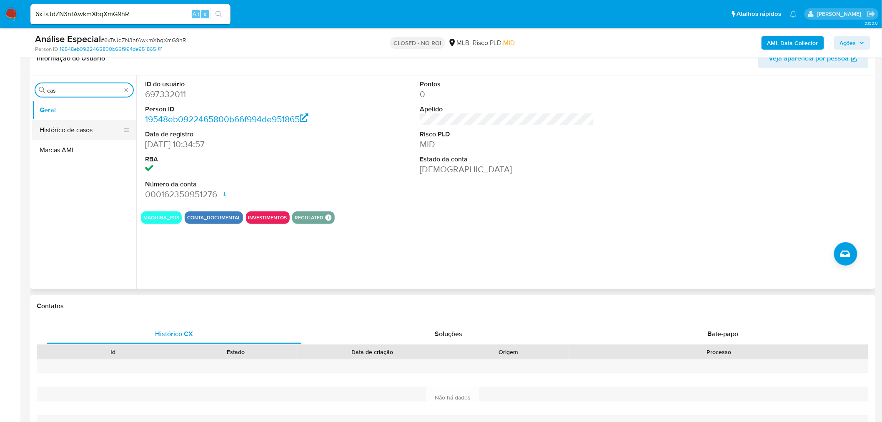
type input "cas"
click at [81, 128] on button "Histórico de casos" at bounding box center [81, 130] width 98 height 20
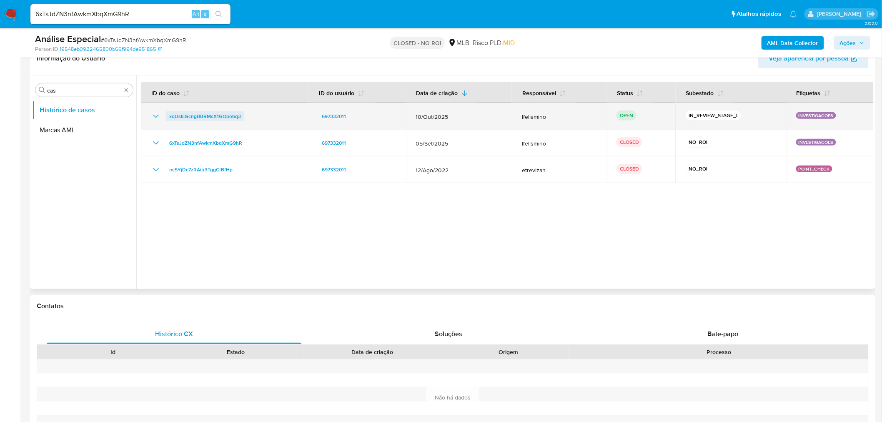
click at [180, 117] on span "xqUslLGcngBBRMcX1GOpobq3" at bounding box center [205, 116] width 72 height 10
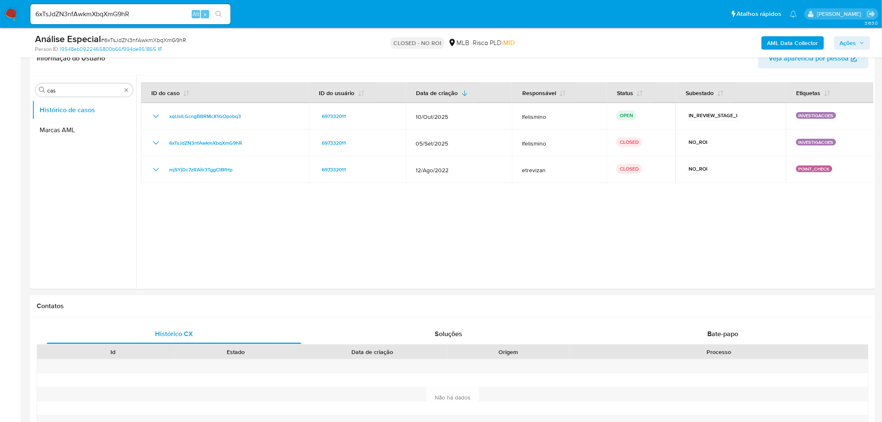
click at [119, 16] on input "6xTsJdZN3nfAwkmXbqXmG9hR" at bounding box center [130, 14] width 200 height 11
click at [120, 15] on input "6xTsJdZN3nfAwkmXbqXmG9hR" at bounding box center [130, 14] width 200 height 11
paste input "cljGgKxJTJpPZgXnUUTJ2vOn"
type input "cljGgKxJTJpPZgXnUUTJ2vOn"
click at [226, 7] on div "cljGgKxJTJpPZgXnUUTJ2vOn Alt s" at bounding box center [130, 14] width 200 height 20
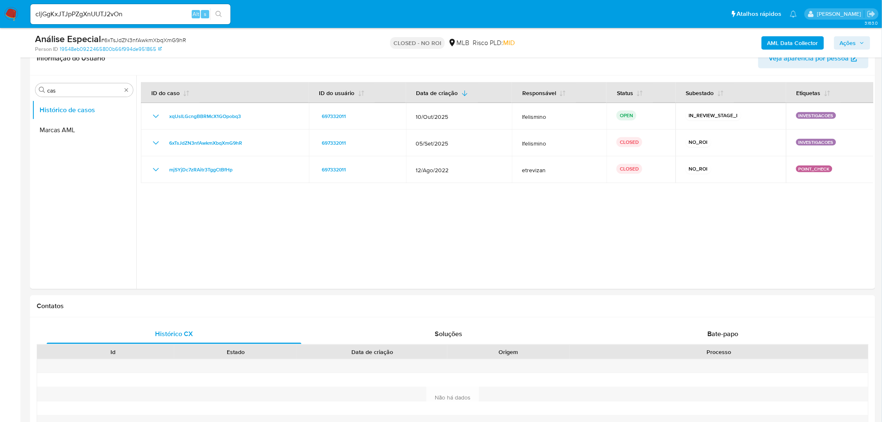
click at [215, 9] on button "search-icon" at bounding box center [218, 14] width 17 height 12
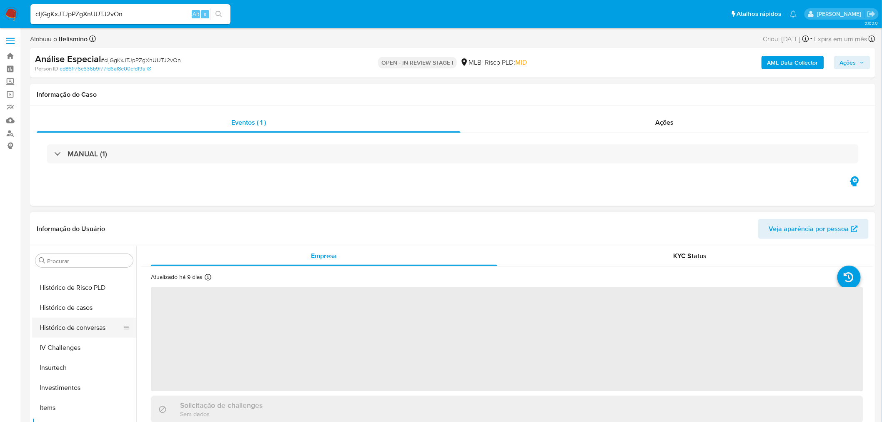
select select "10"
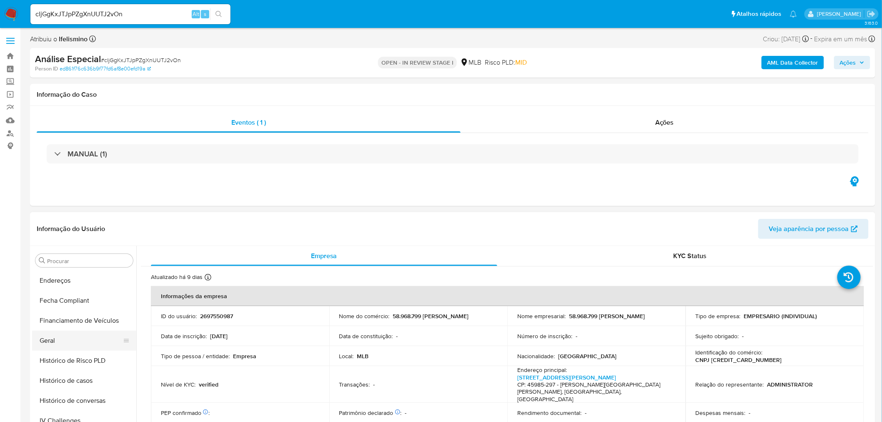
scroll to position [220, 0]
click at [53, 351] on button "Geral" at bounding box center [81, 360] width 98 height 20
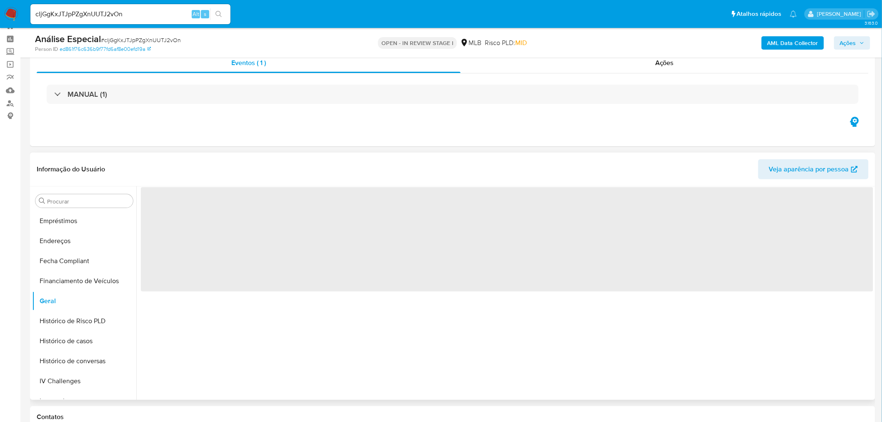
scroll to position [46, 0]
